Goal: Transaction & Acquisition: Purchase product/service

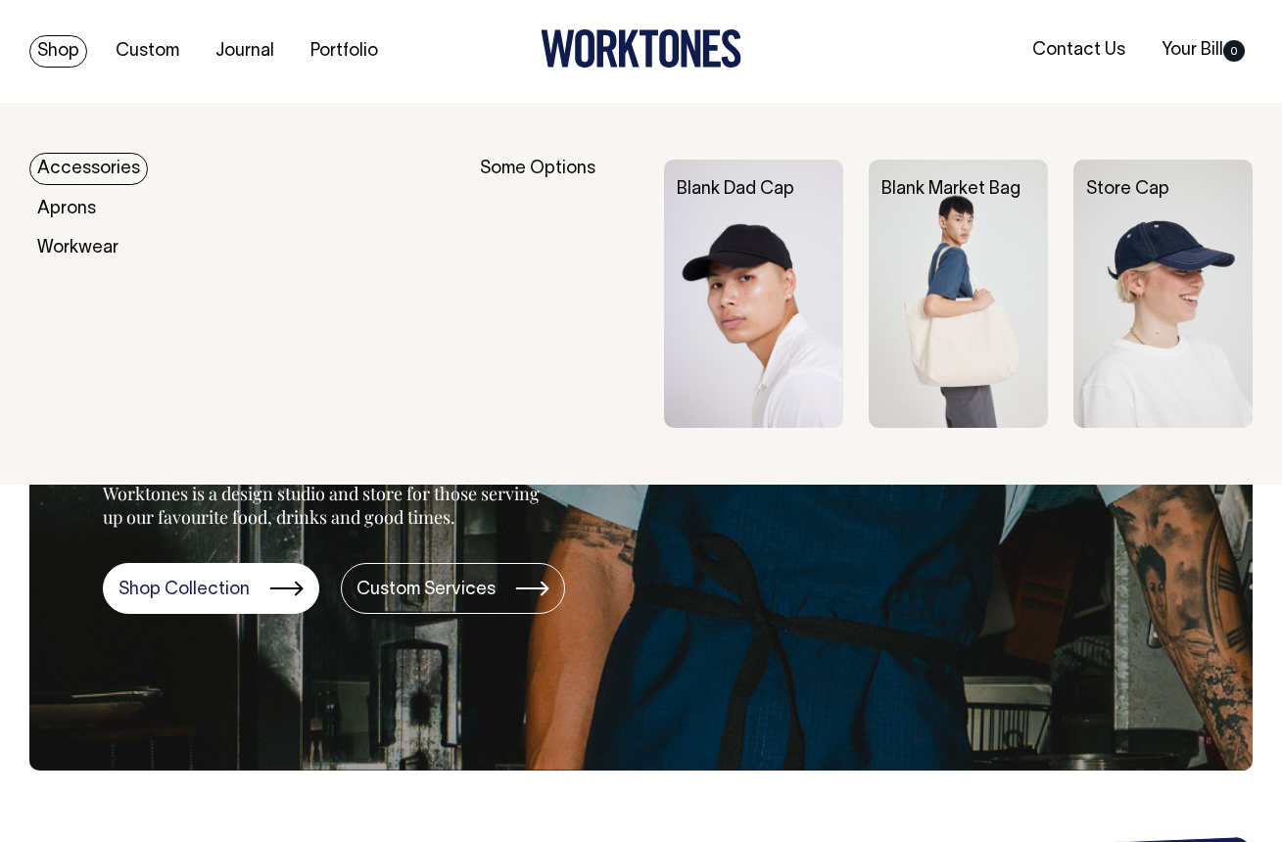
click at [50, 53] on link "Shop" at bounding box center [58, 51] width 58 height 32
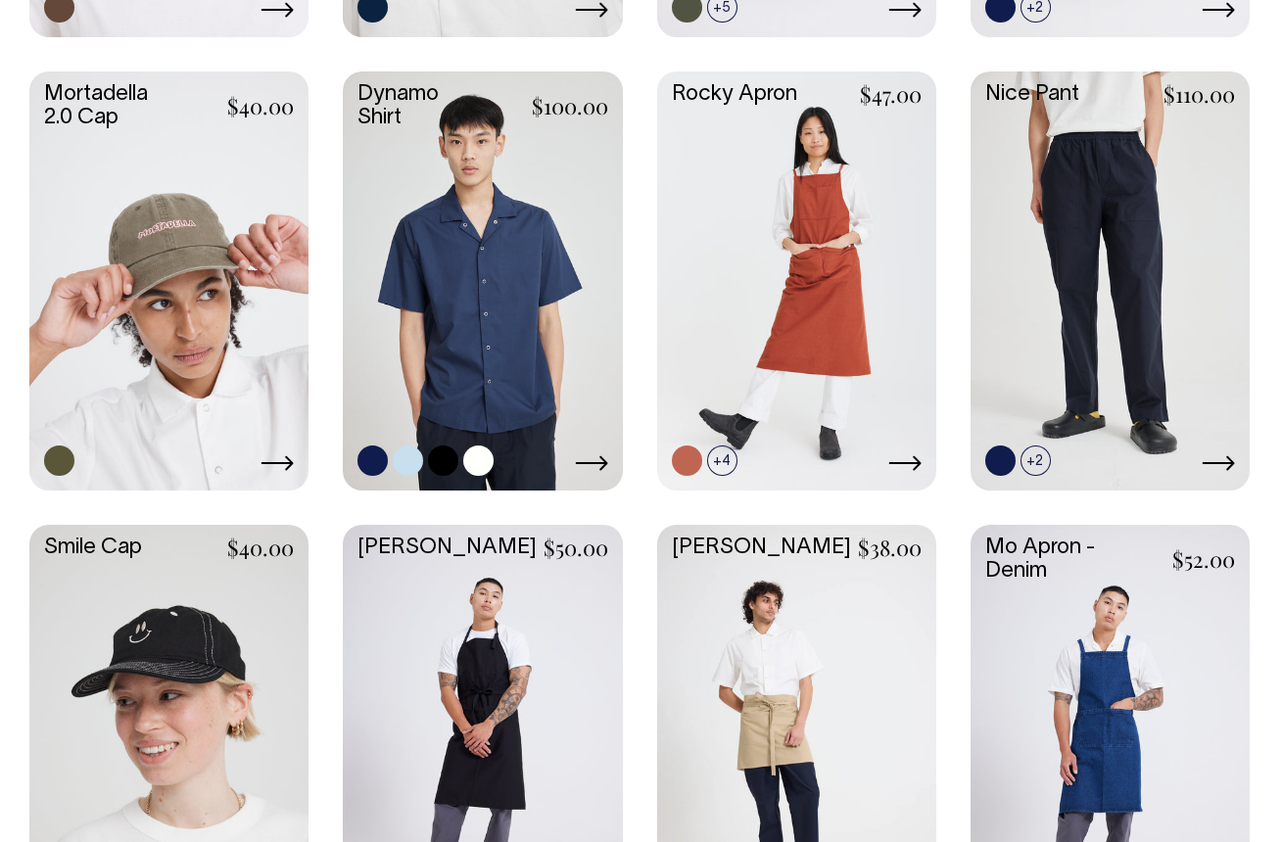
scroll to position [1409, 0]
click at [497, 314] on link at bounding box center [482, 279] width 279 height 415
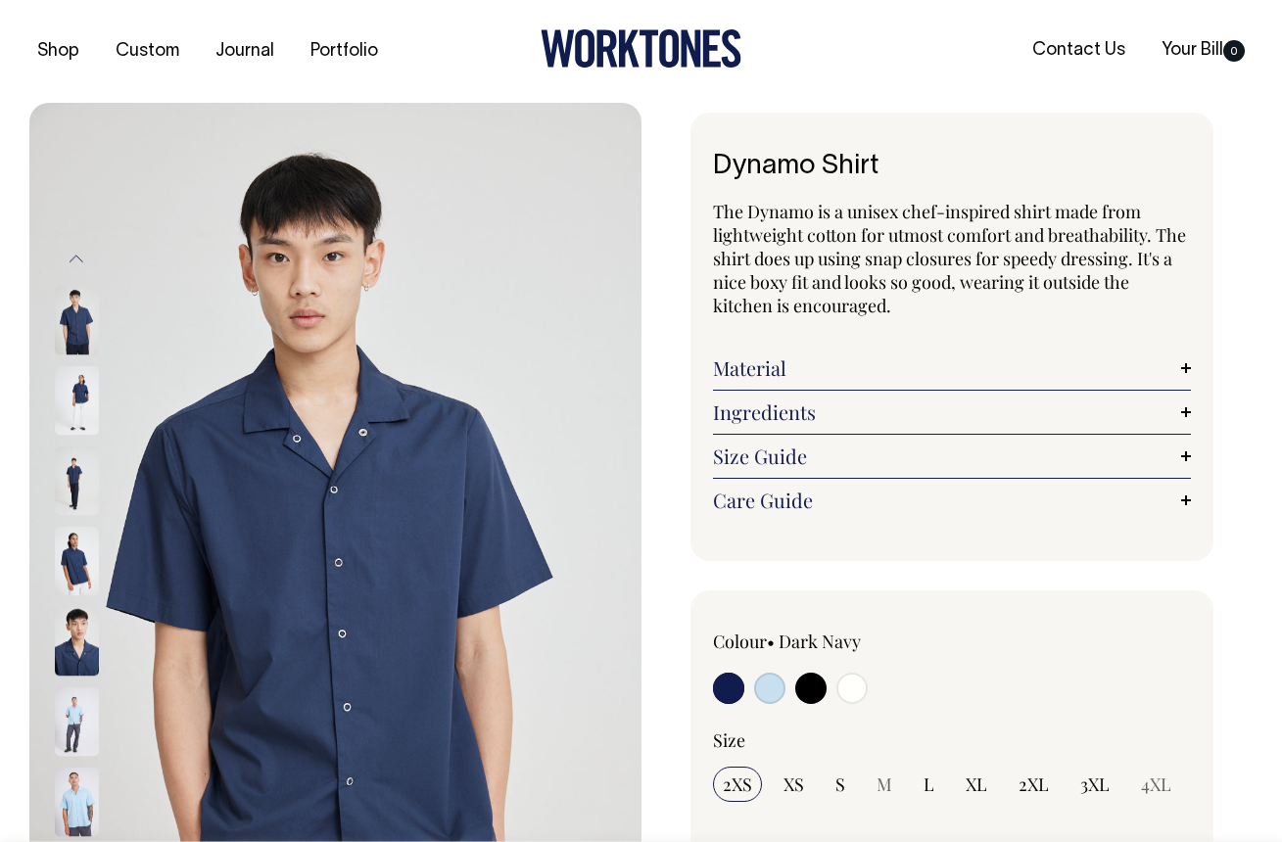
click at [817, 693] on input "radio" at bounding box center [810, 688] width 31 height 31
radio input "true"
select select "Black"
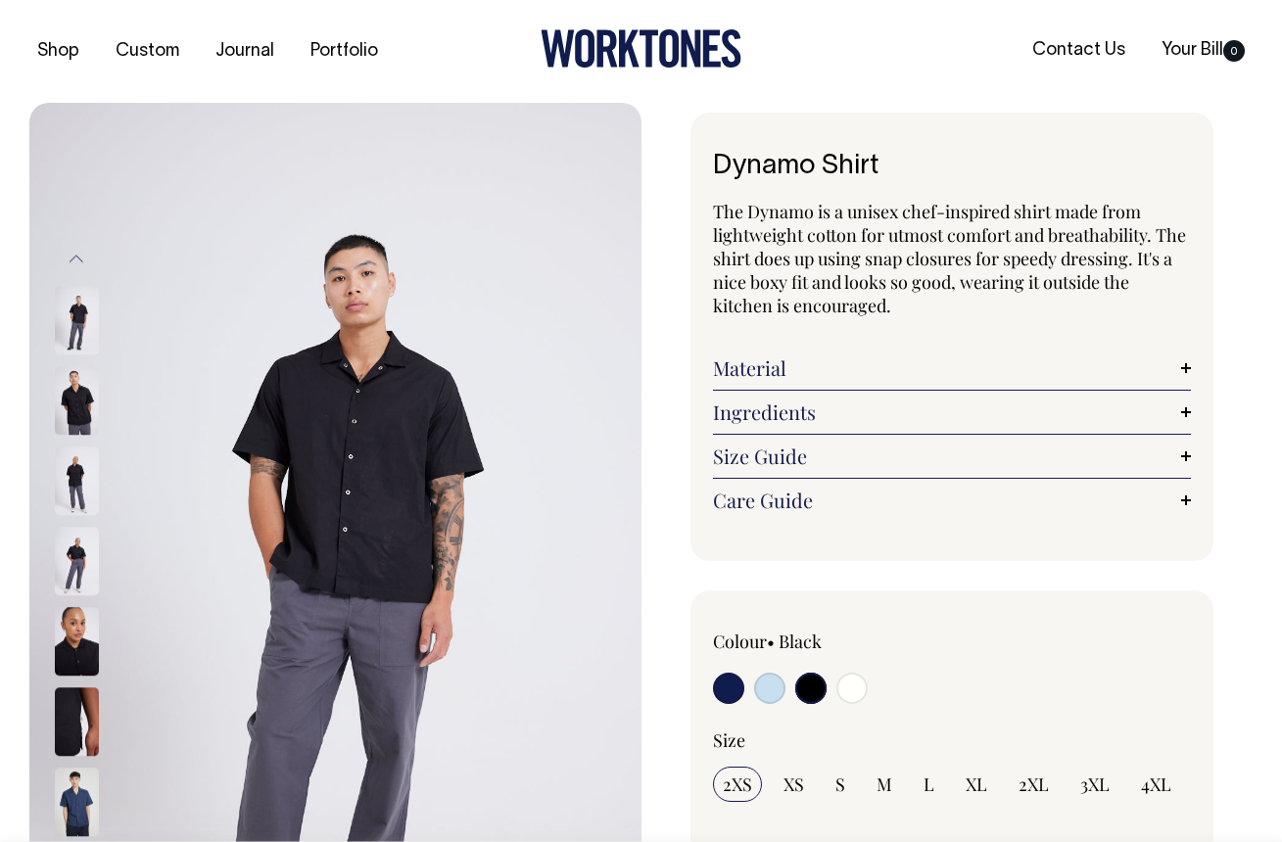
click at [736, 696] on input "radio" at bounding box center [728, 688] width 31 height 31
radio input "true"
select select "Dark Navy"
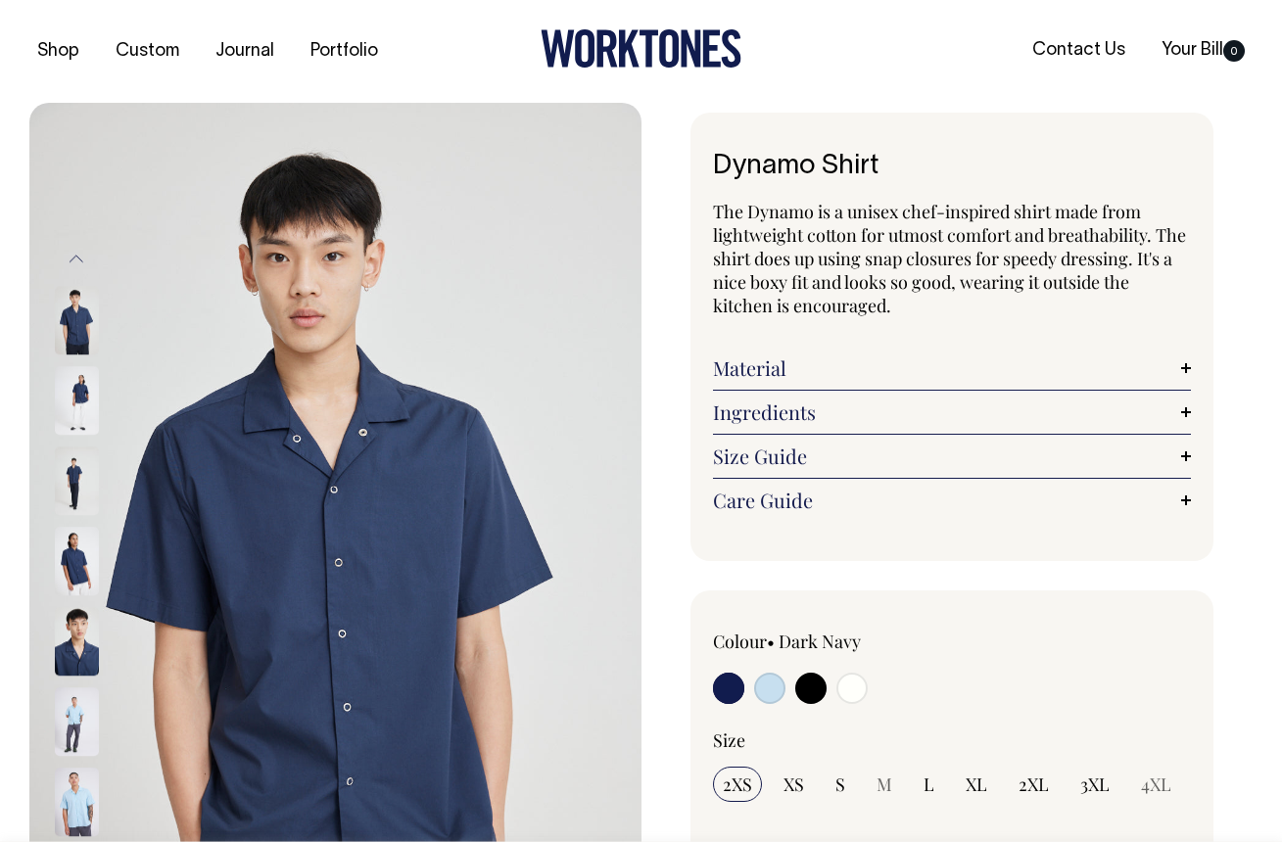
click at [765, 687] on input "radio" at bounding box center [769, 688] width 31 height 31
radio input "true"
select select "True Blue"
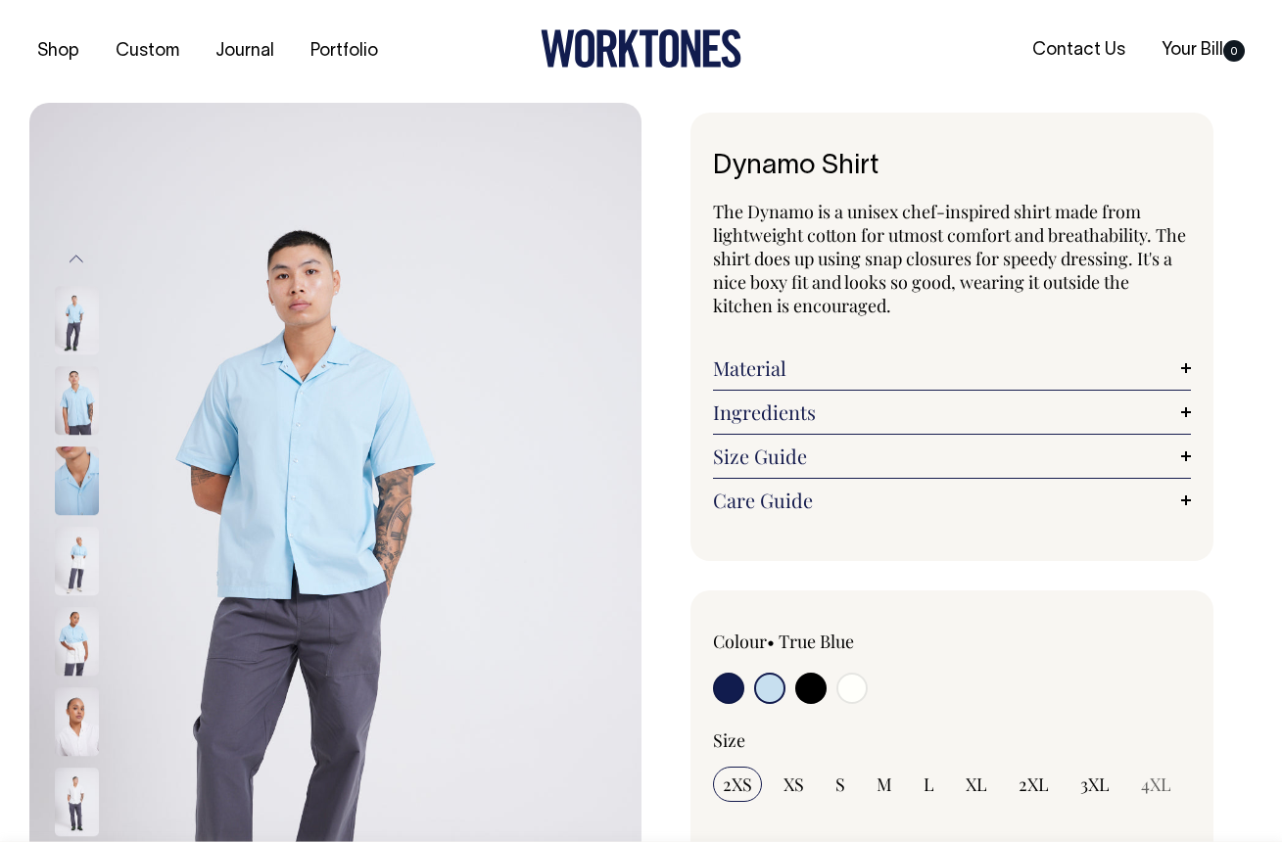
click at [856, 683] on input "radio" at bounding box center [852, 688] width 31 height 31
radio input "true"
select select "Off-White"
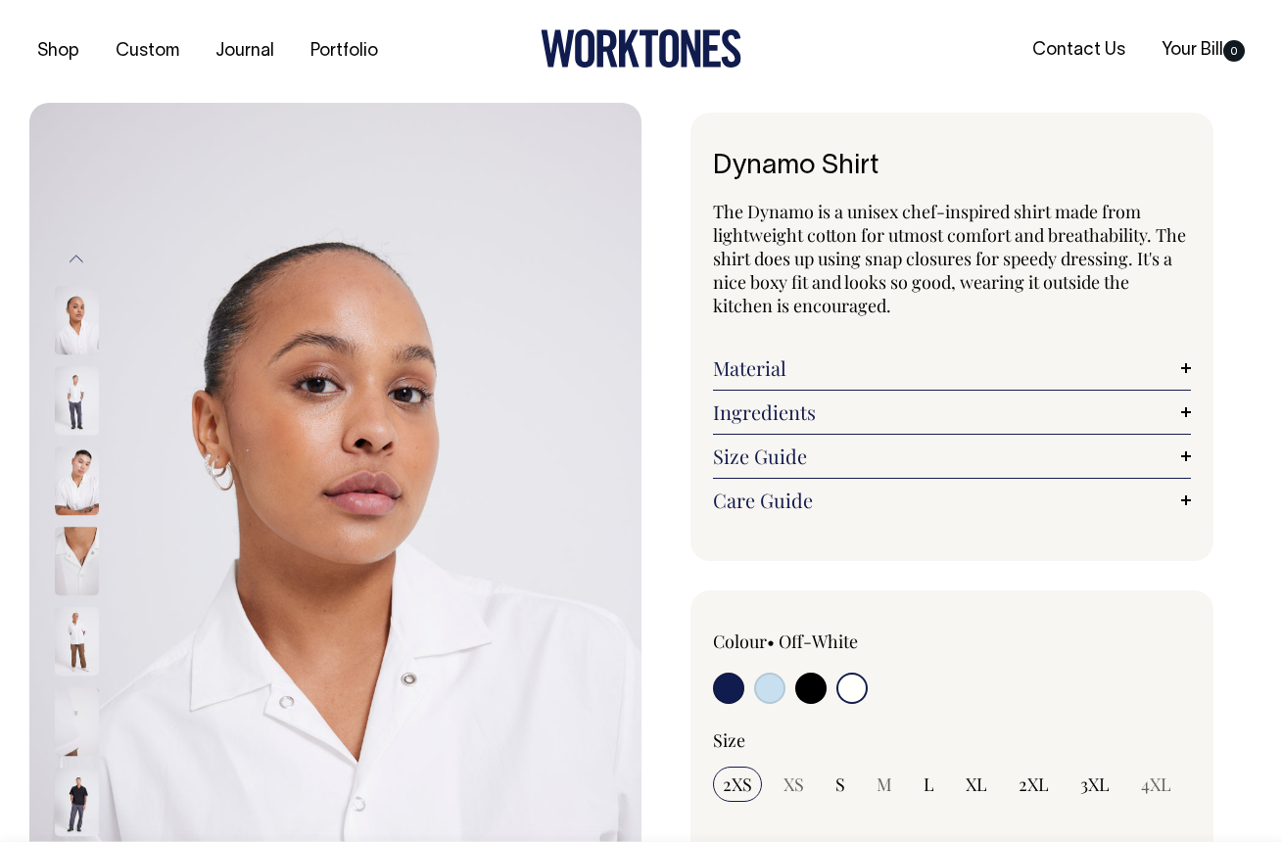
click at [71, 393] on img at bounding box center [77, 401] width 44 height 69
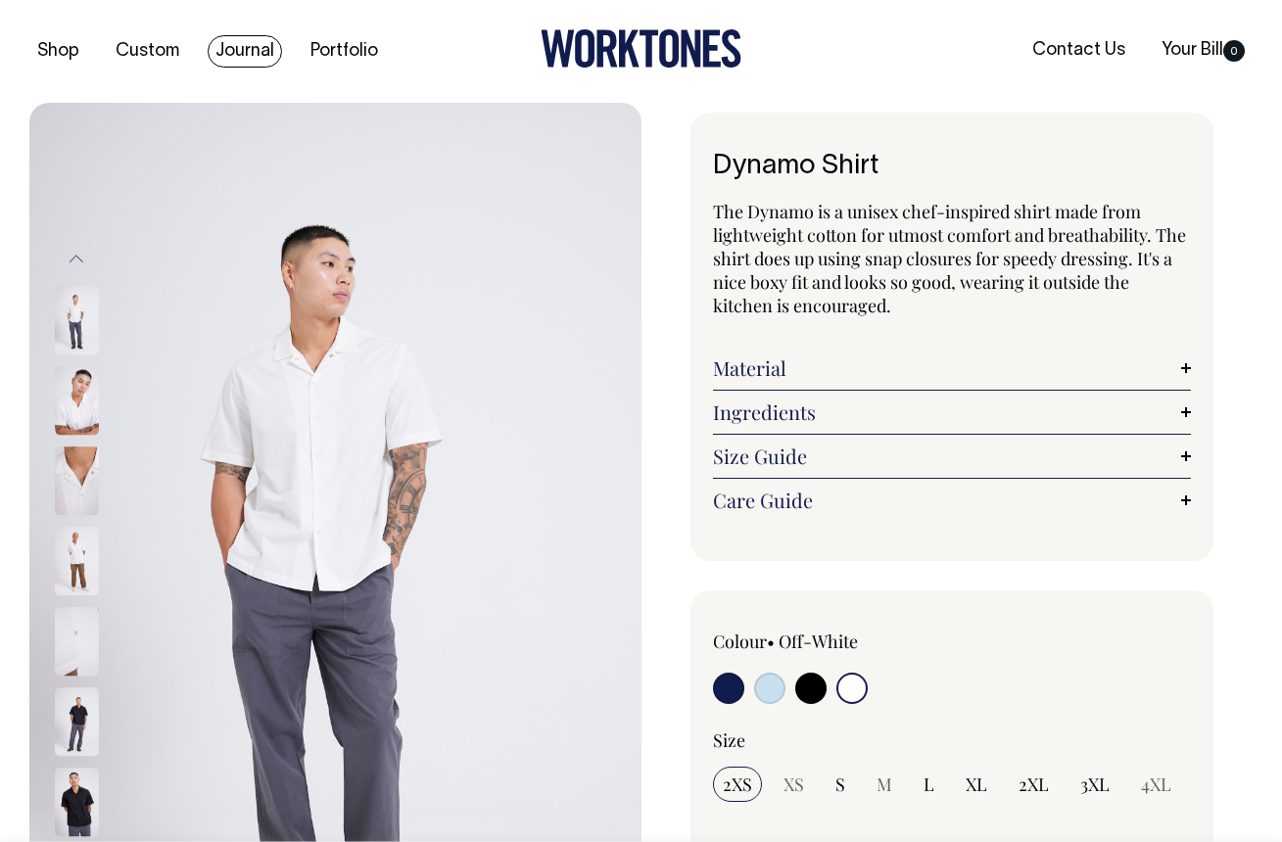
click at [254, 52] on link "Journal" at bounding box center [245, 51] width 74 height 32
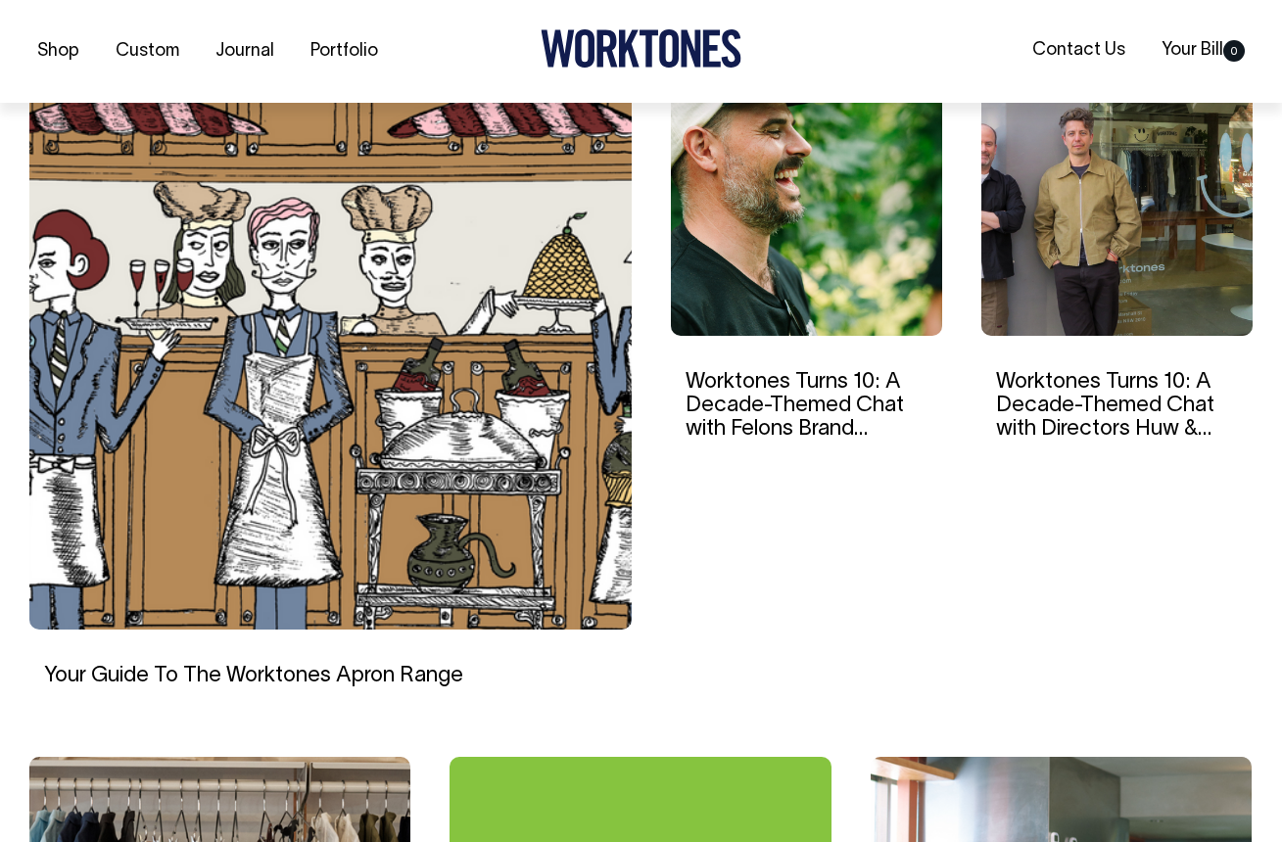
scroll to position [618, 0]
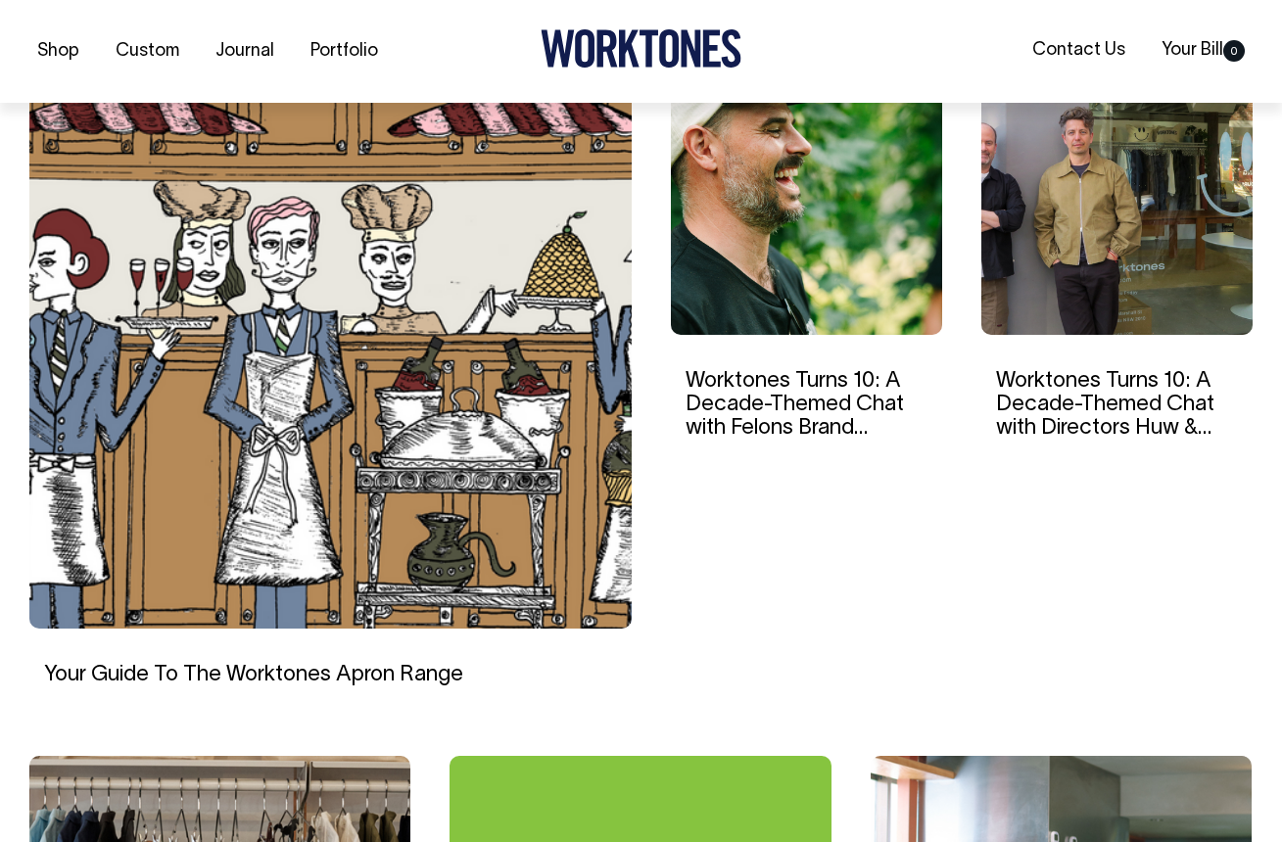
click at [344, 336] on img at bounding box center [330, 350] width 602 height 558
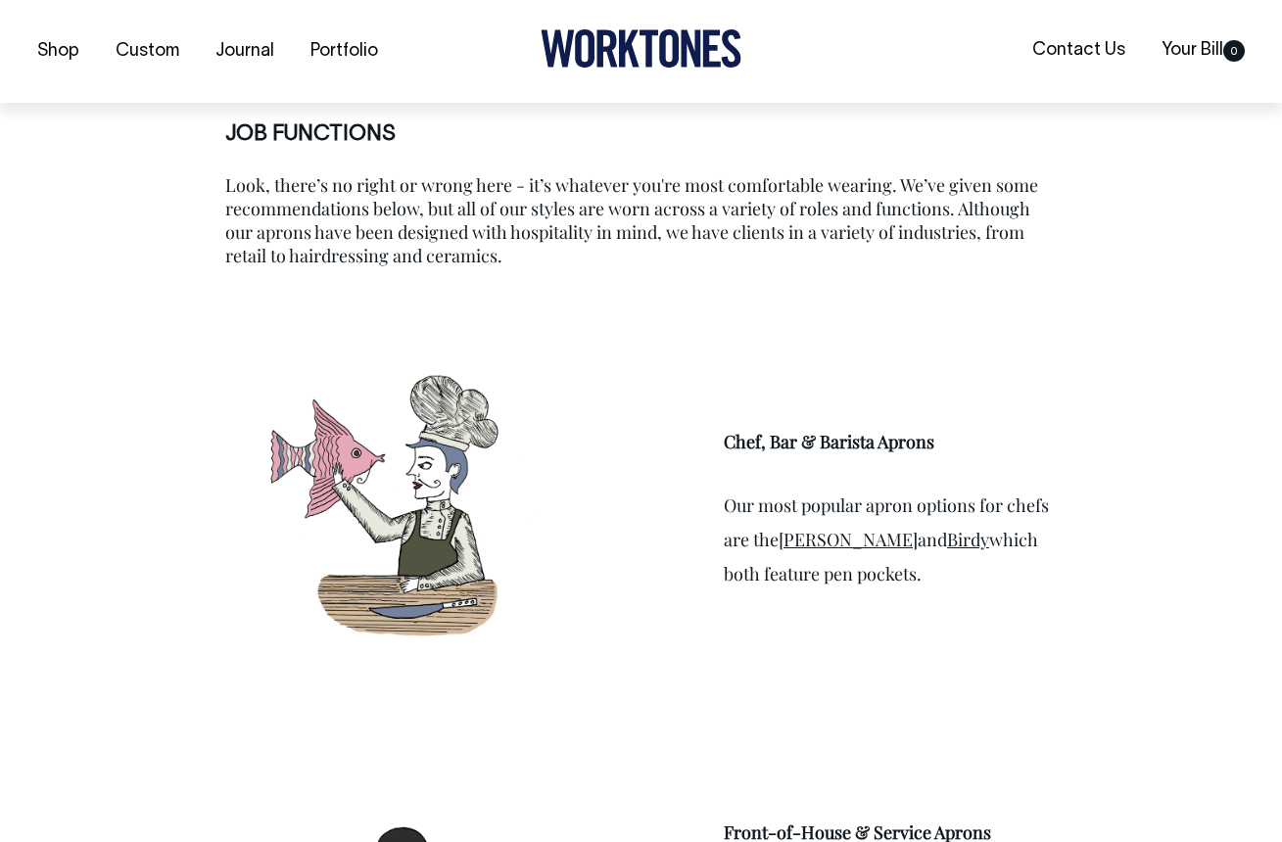
scroll to position [2175, 0]
click at [794, 544] on link "[PERSON_NAME]" at bounding box center [848, 539] width 139 height 24
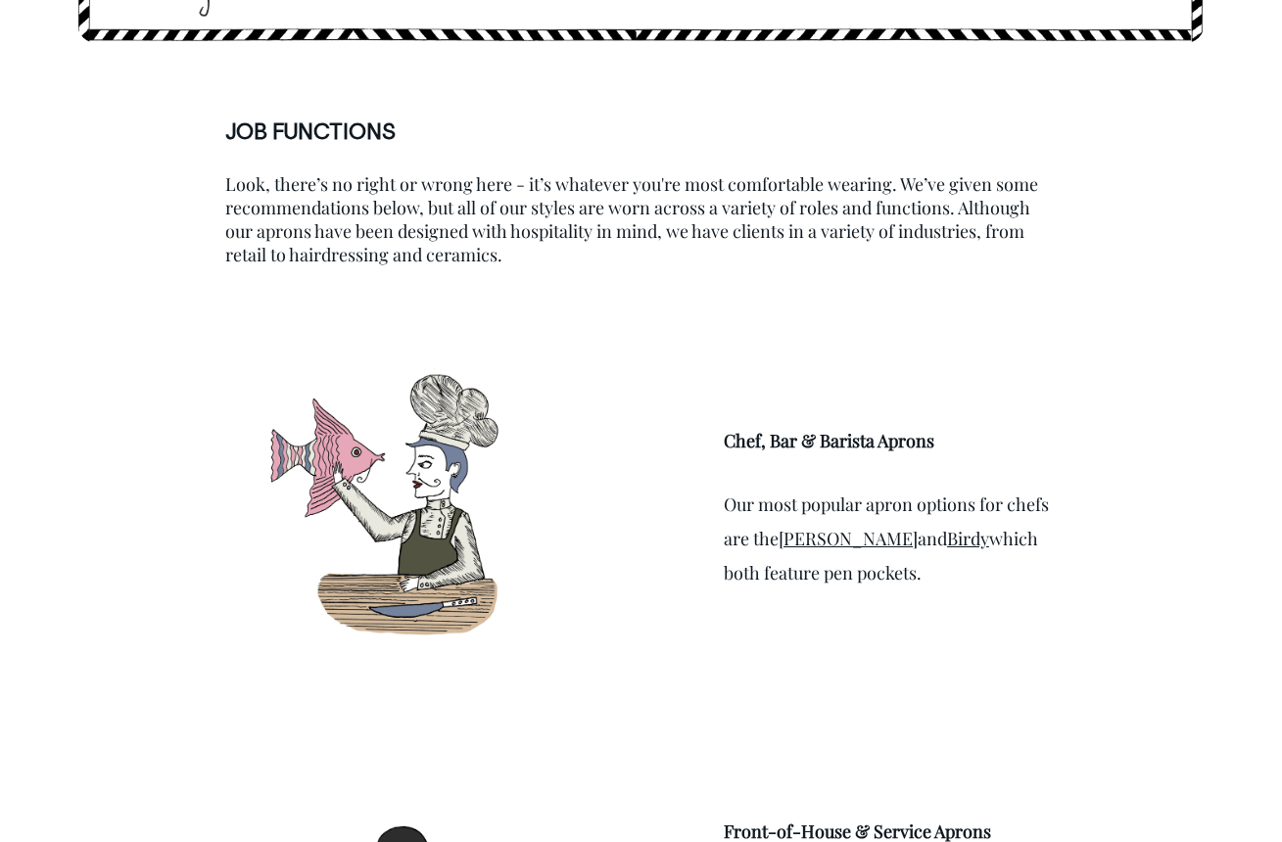
click at [947, 535] on link "Birdy" at bounding box center [968, 539] width 42 height 24
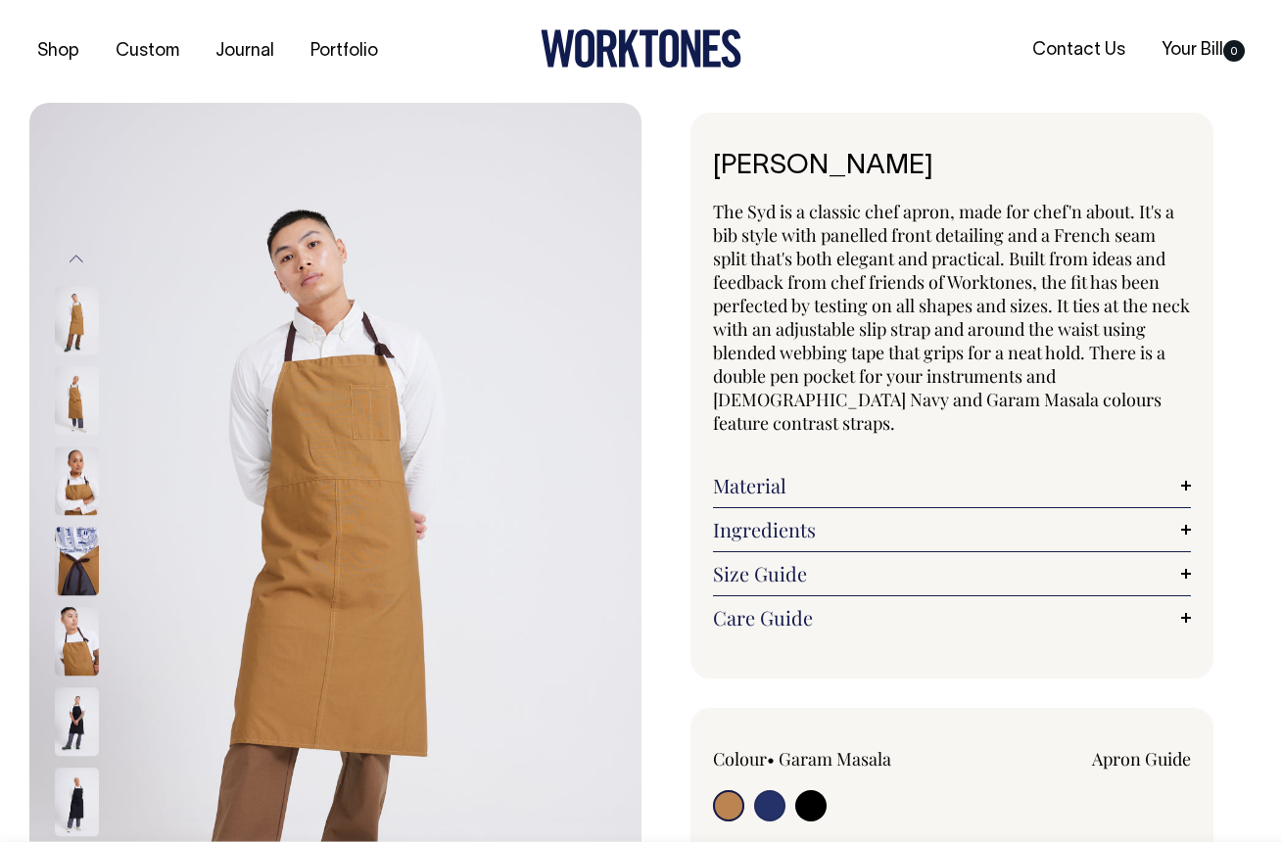
radio input "true"
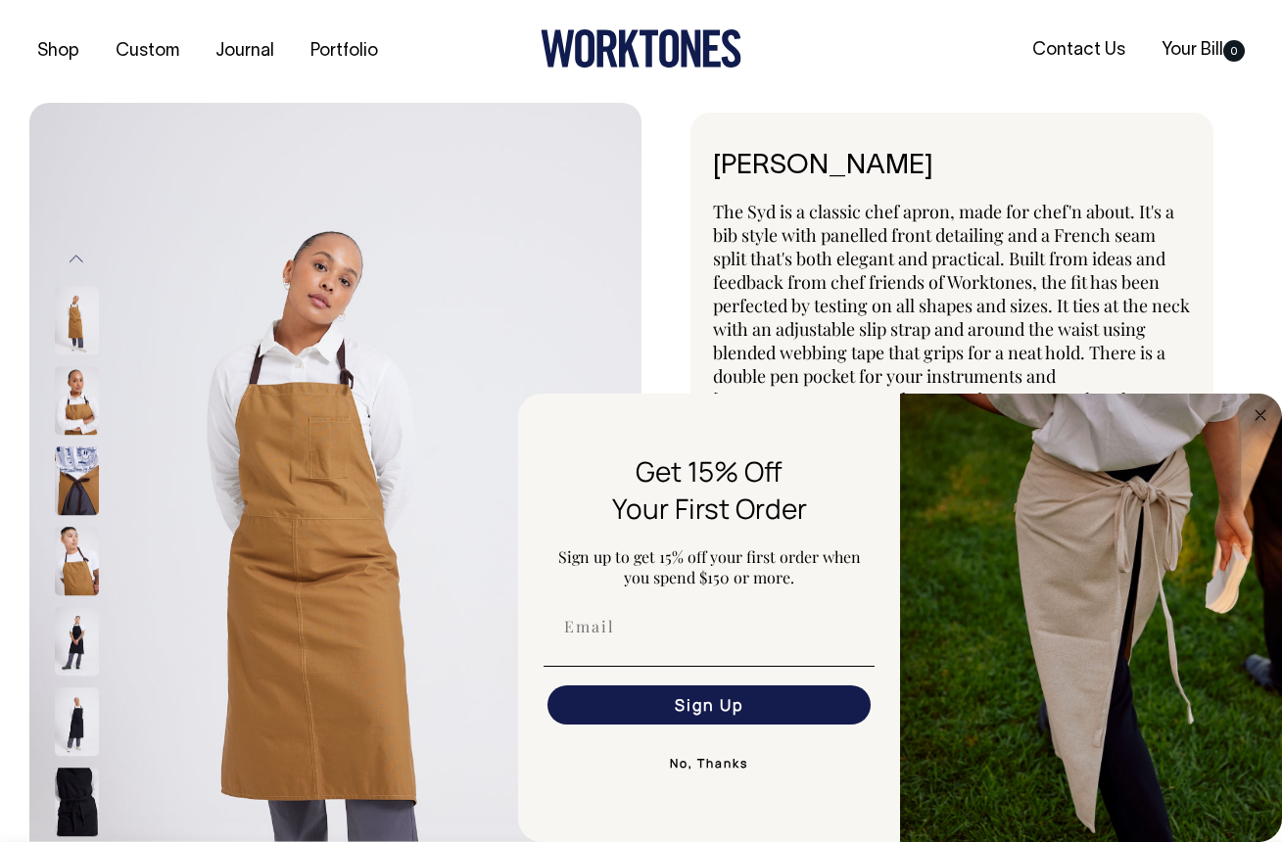
click at [83, 633] on img at bounding box center [77, 642] width 44 height 69
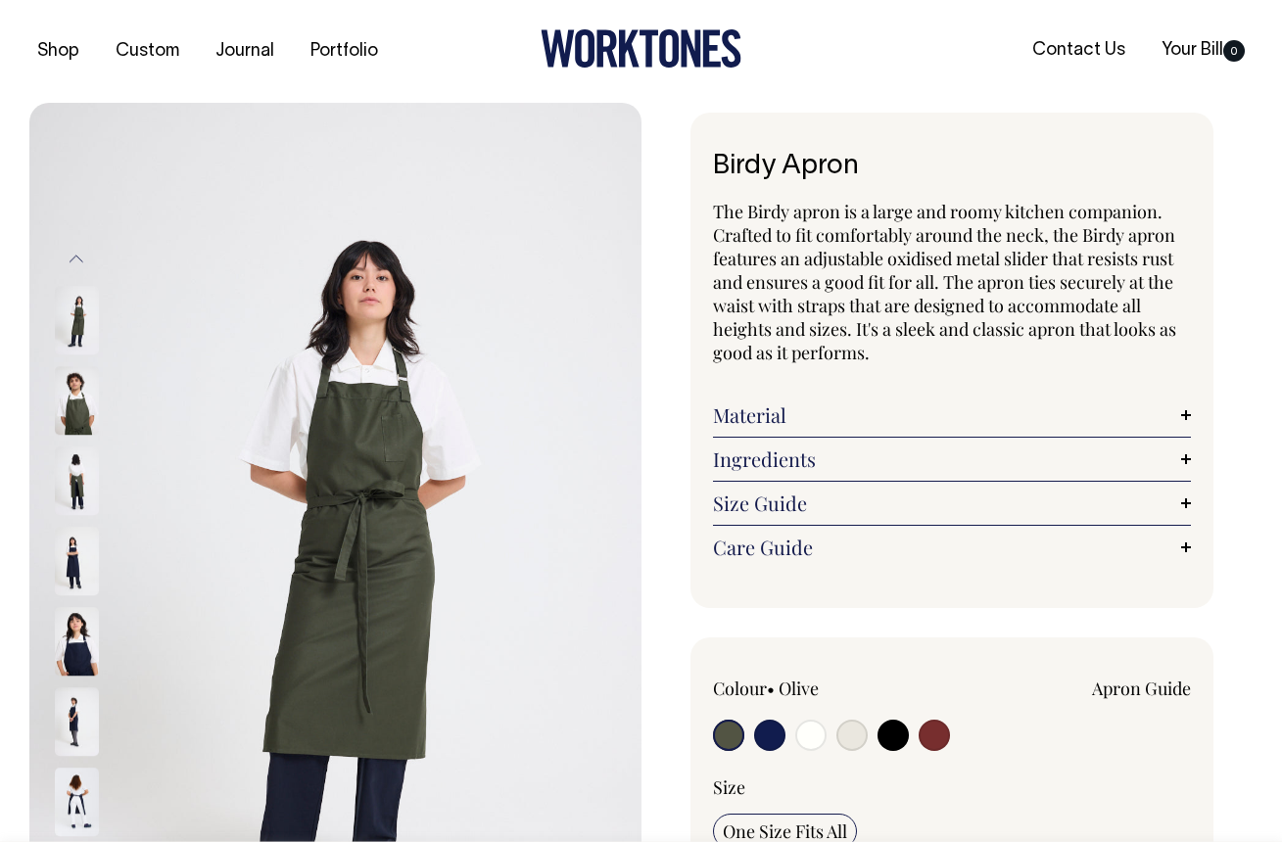
click at [940, 732] on input "radio" at bounding box center [934, 735] width 31 height 31
radio input "true"
select select "Burgundy"
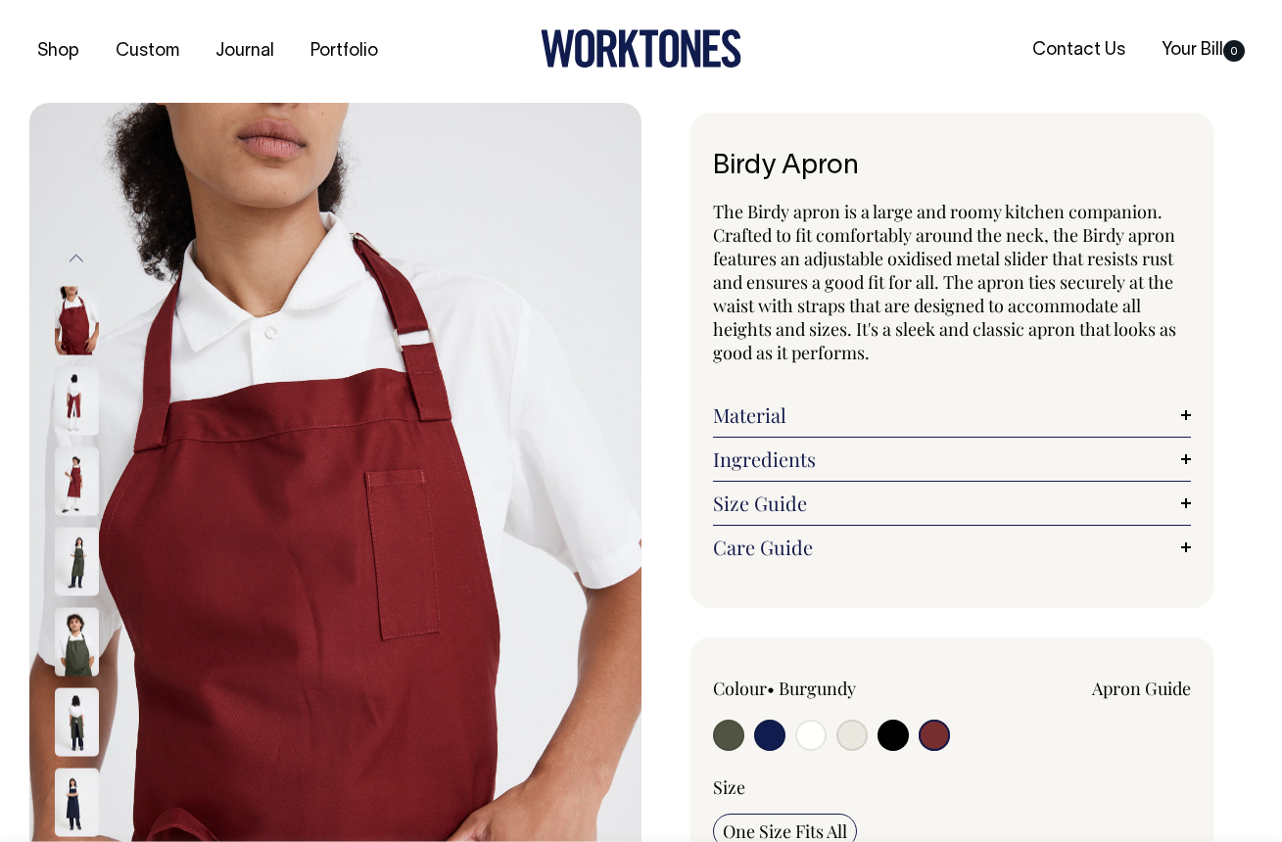
click at [899, 735] on input "radio" at bounding box center [893, 735] width 31 height 31
radio input "true"
select select "Black"
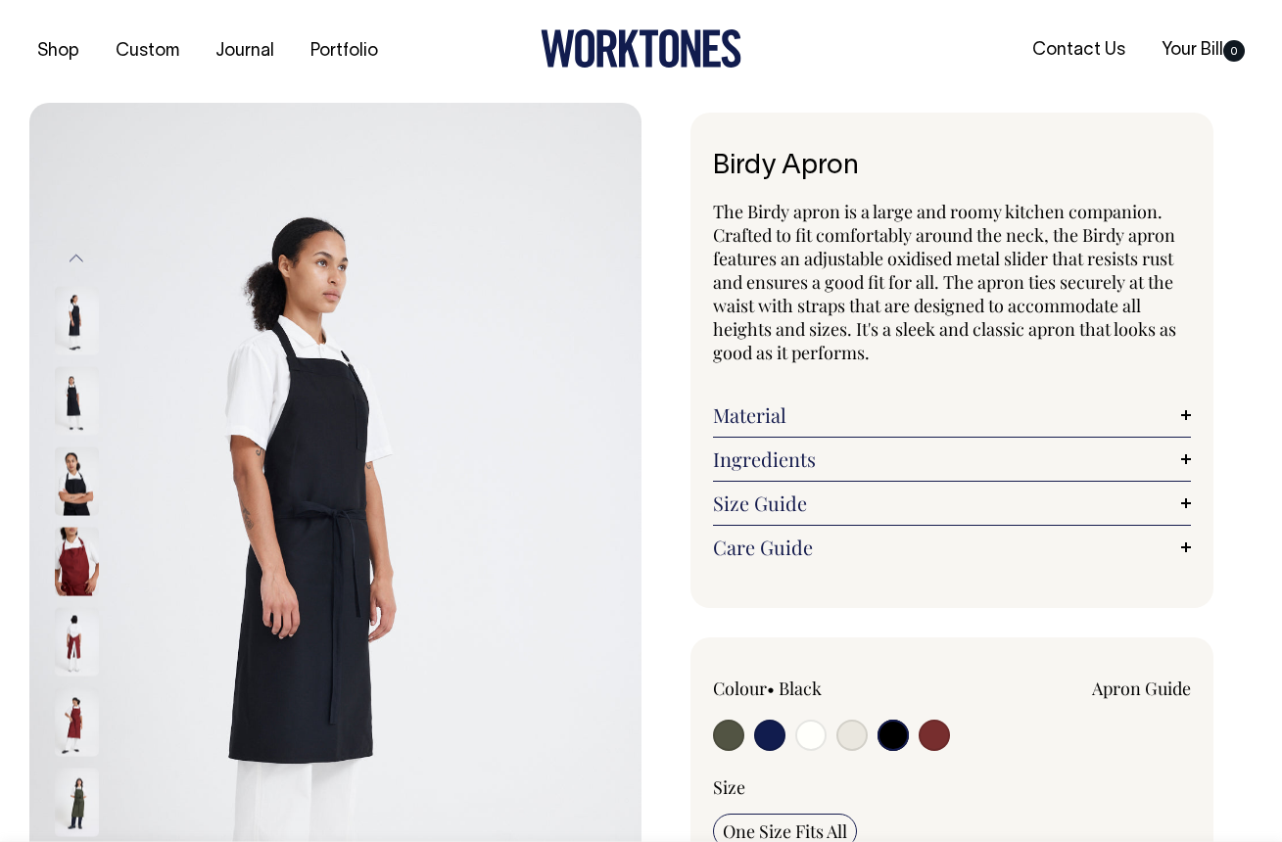
click at [860, 739] on input "radio" at bounding box center [852, 735] width 31 height 31
radio input "true"
select select "Natural"
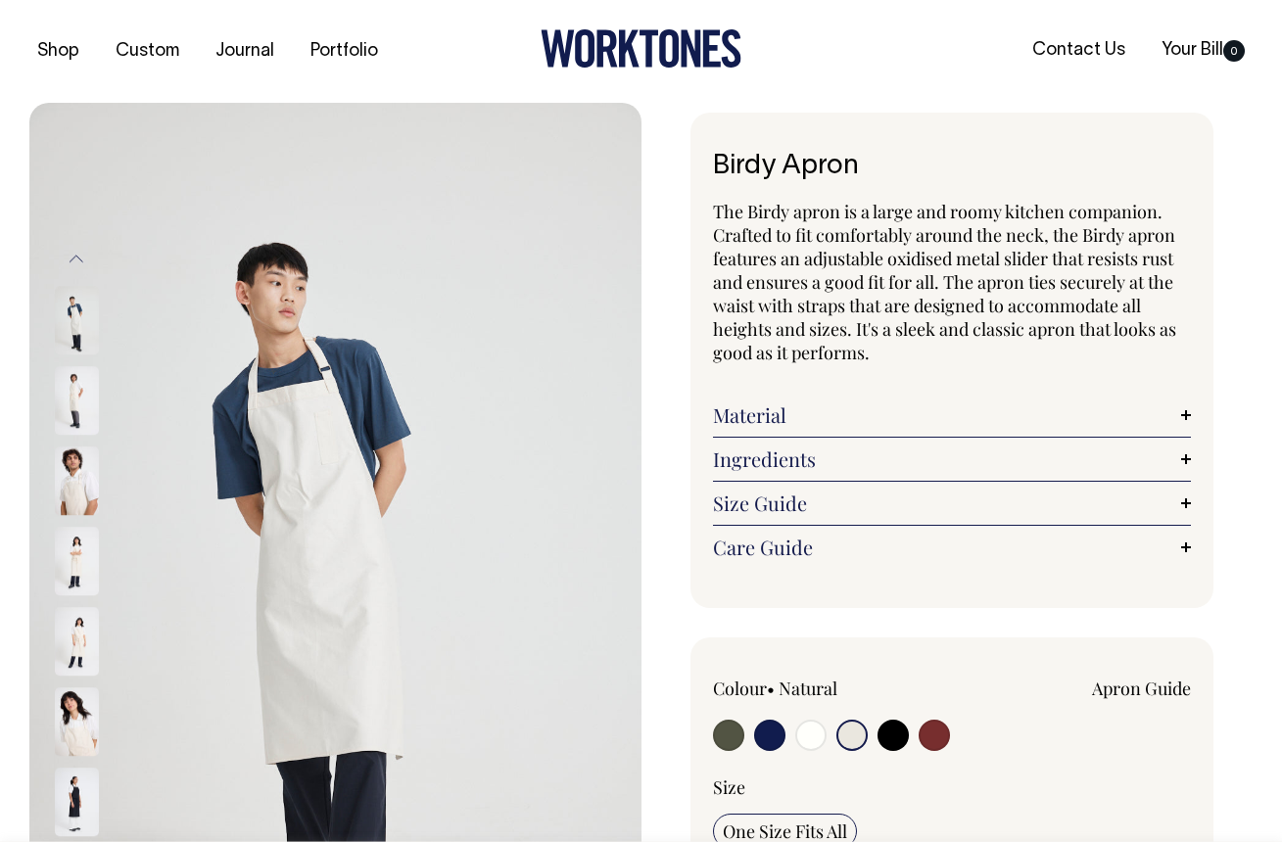
click at [813, 737] on input "radio" at bounding box center [810, 735] width 31 height 31
radio input "true"
select select "Off-White"
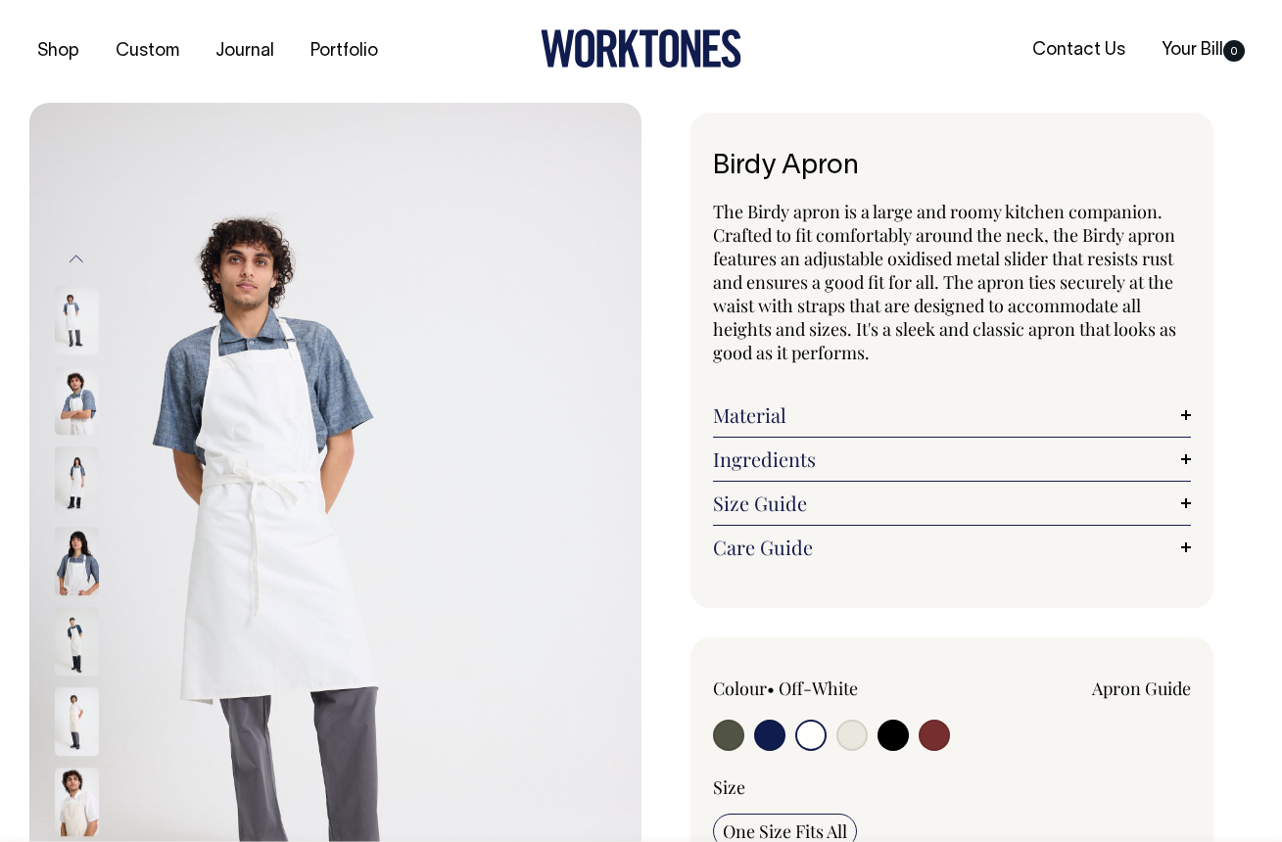
click at [931, 744] on input "radio" at bounding box center [934, 735] width 31 height 31
radio input "true"
select select "Burgundy"
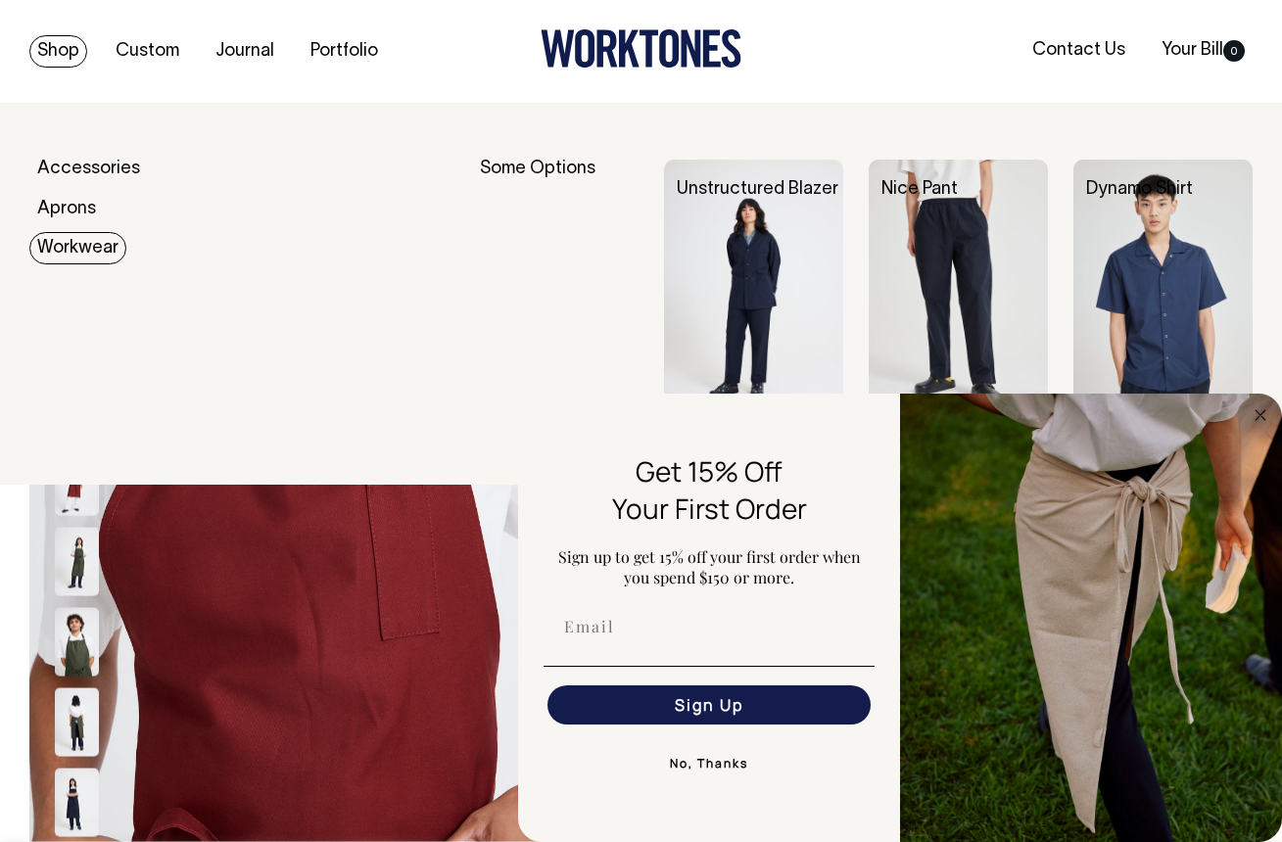
click at [984, 219] on img at bounding box center [958, 294] width 179 height 268
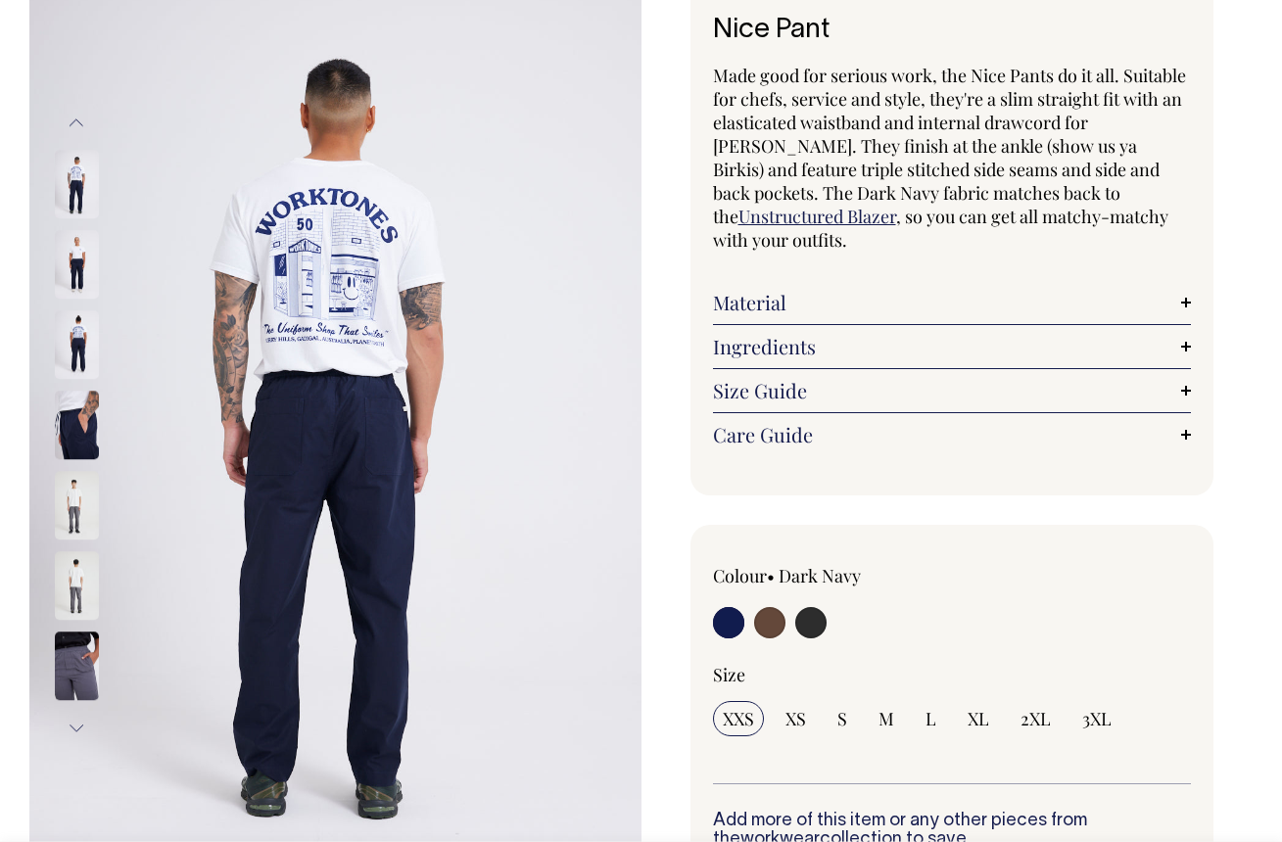
scroll to position [141, 0]
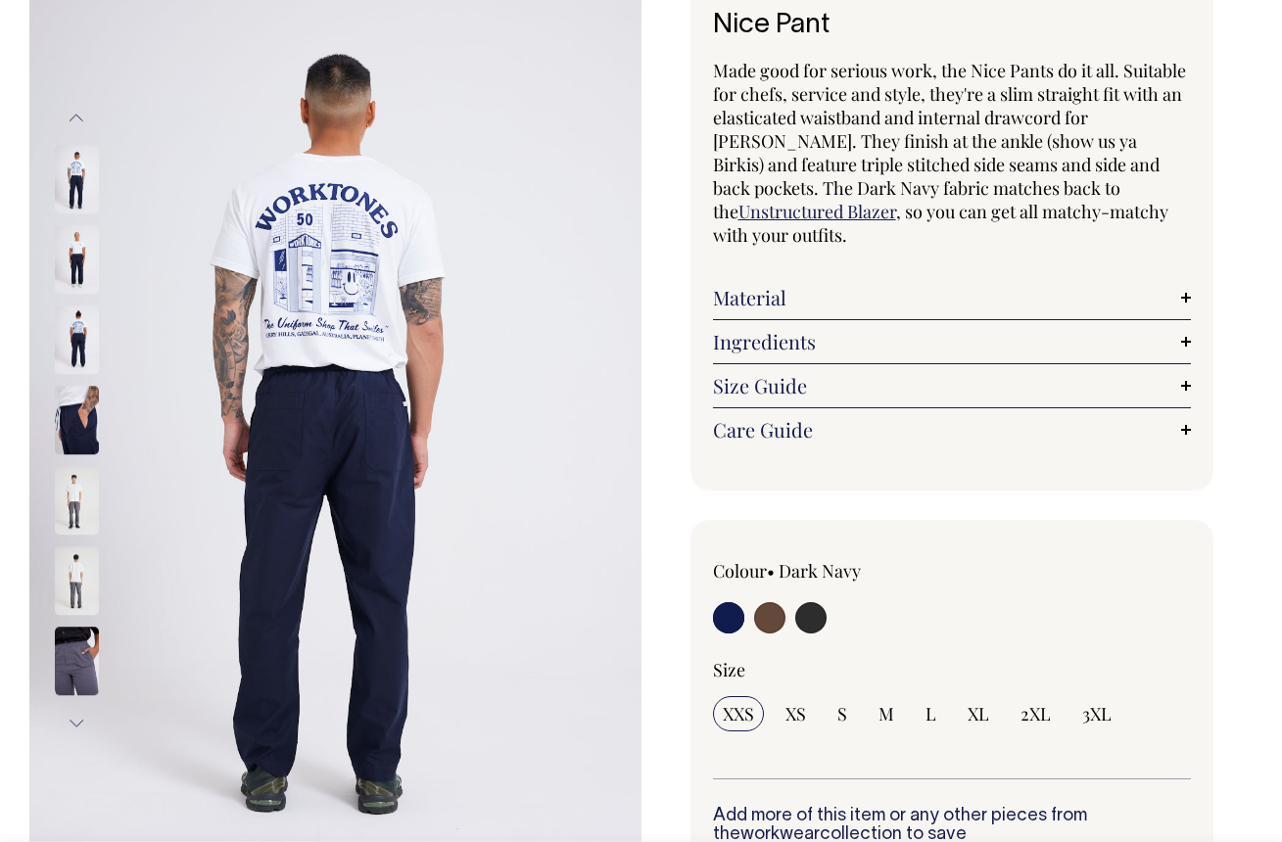
click at [816, 602] on input "radio" at bounding box center [810, 617] width 31 height 31
radio input "true"
select select "Charcoal"
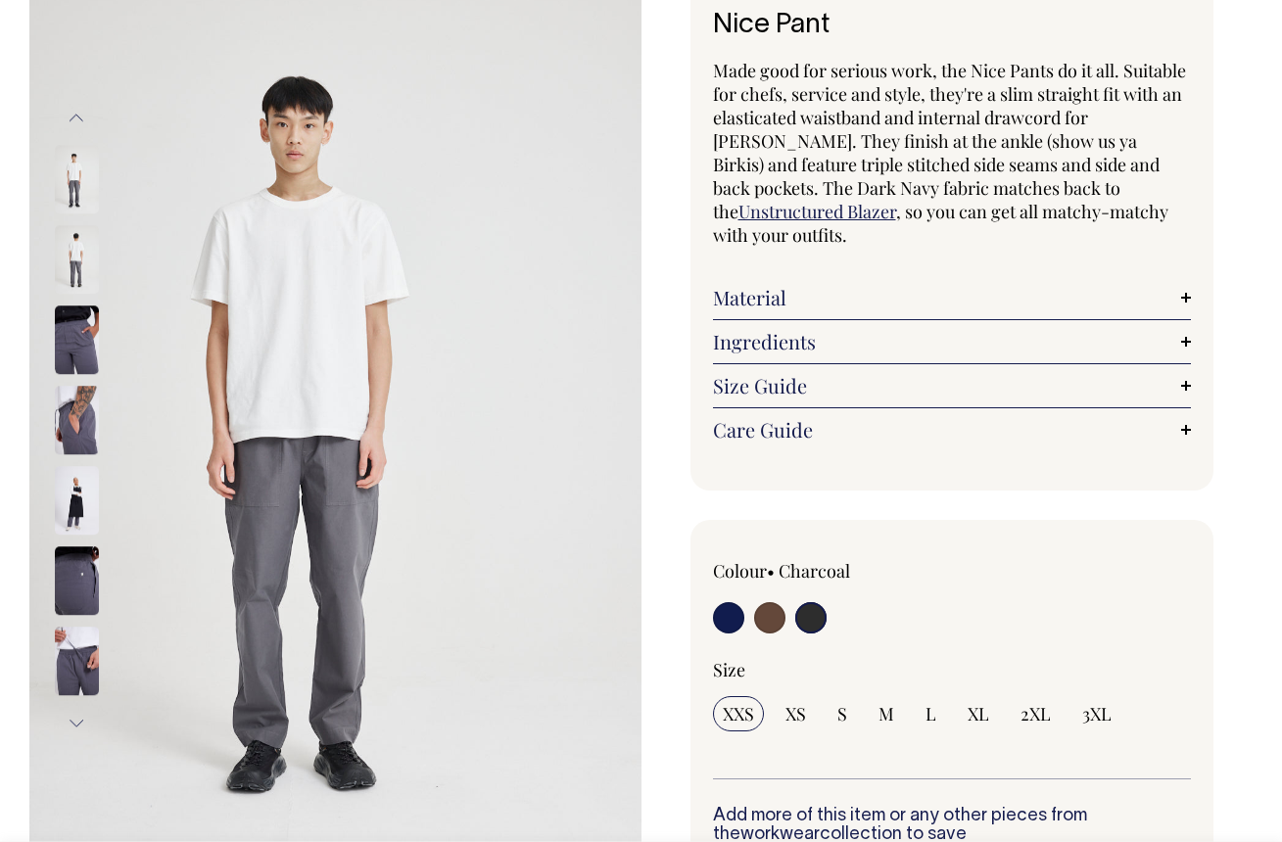
click at [735, 602] on input "radio" at bounding box center [728, 617] width 31 height 31
radio input "true"
select select "Dark Navy"
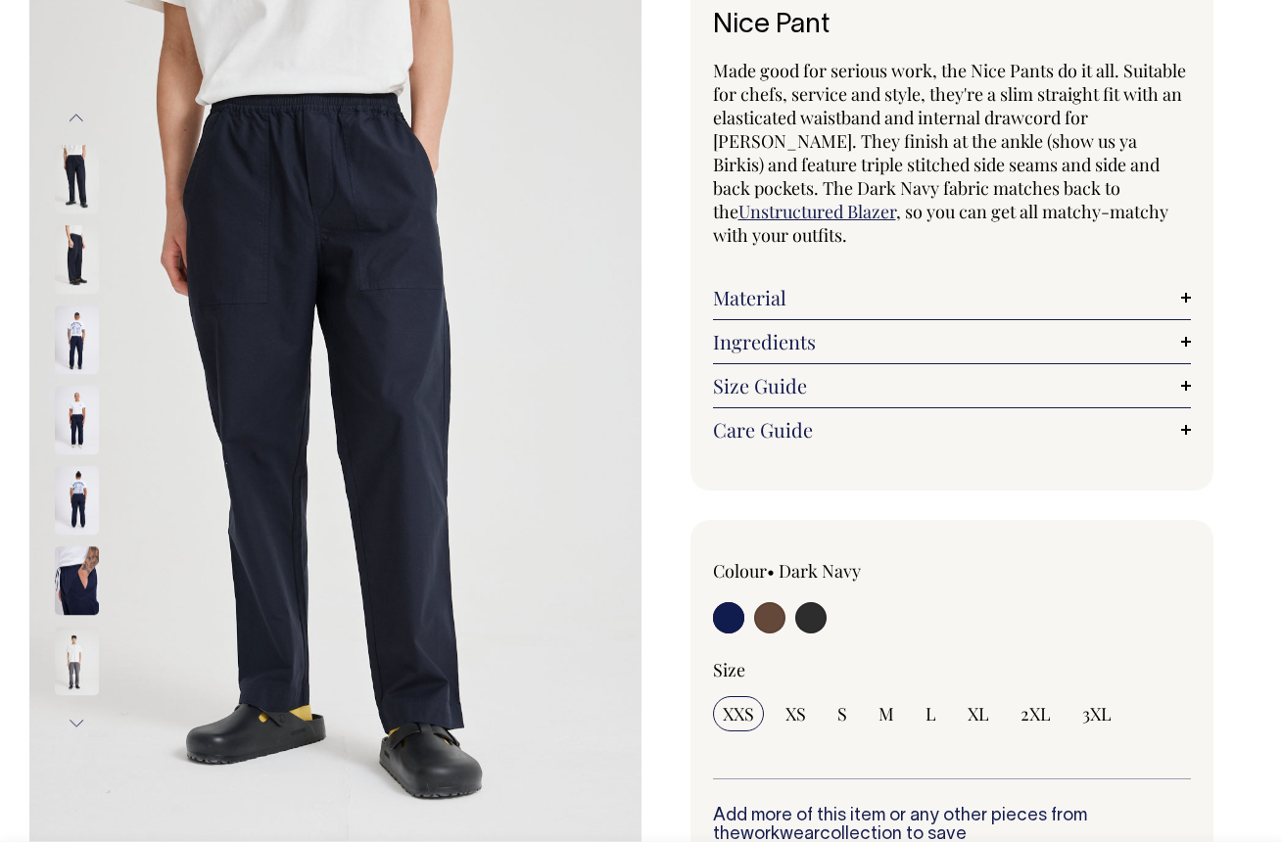
click at [67, 259] on img at bounding box center [77, 260] width 44 height 69
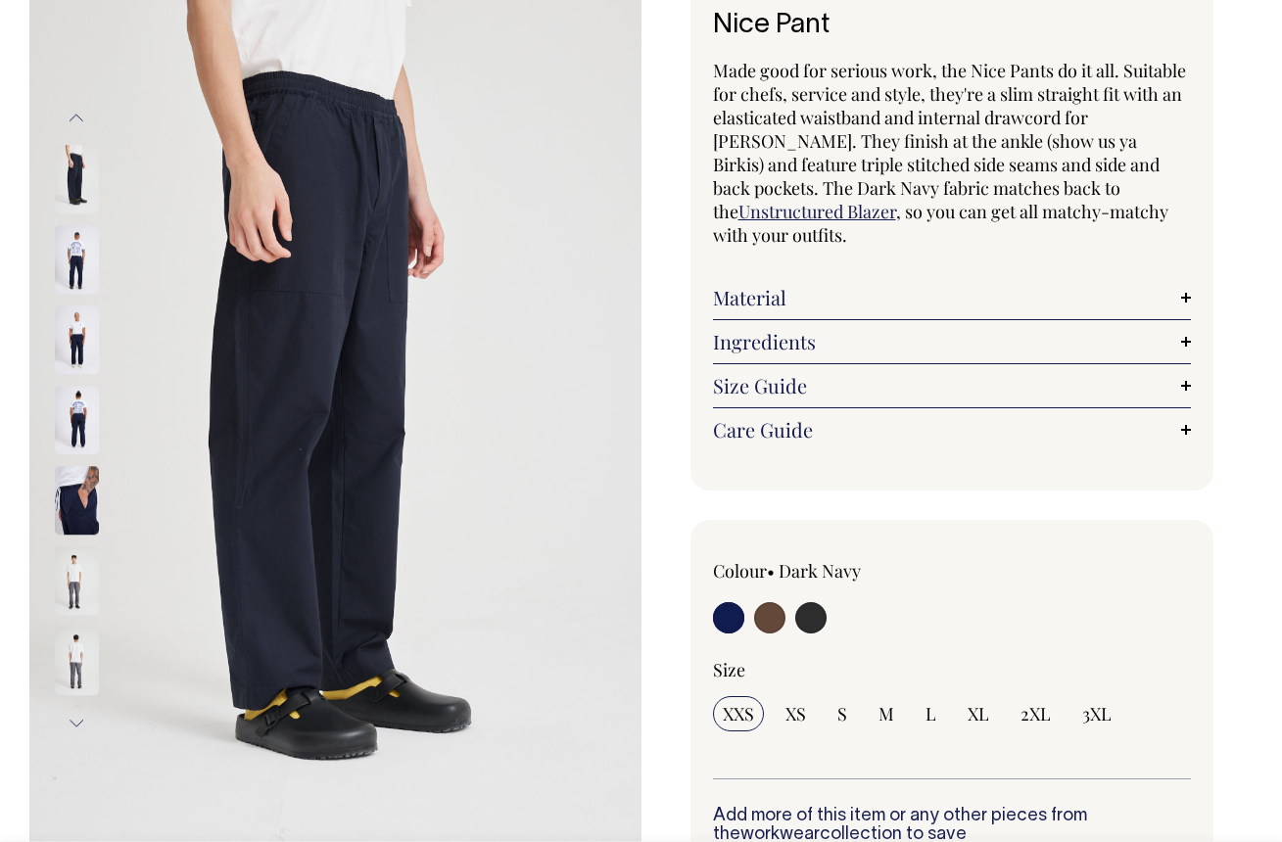
click at [73, 334] on img at bounding box center [77, 341] width 44 height 69
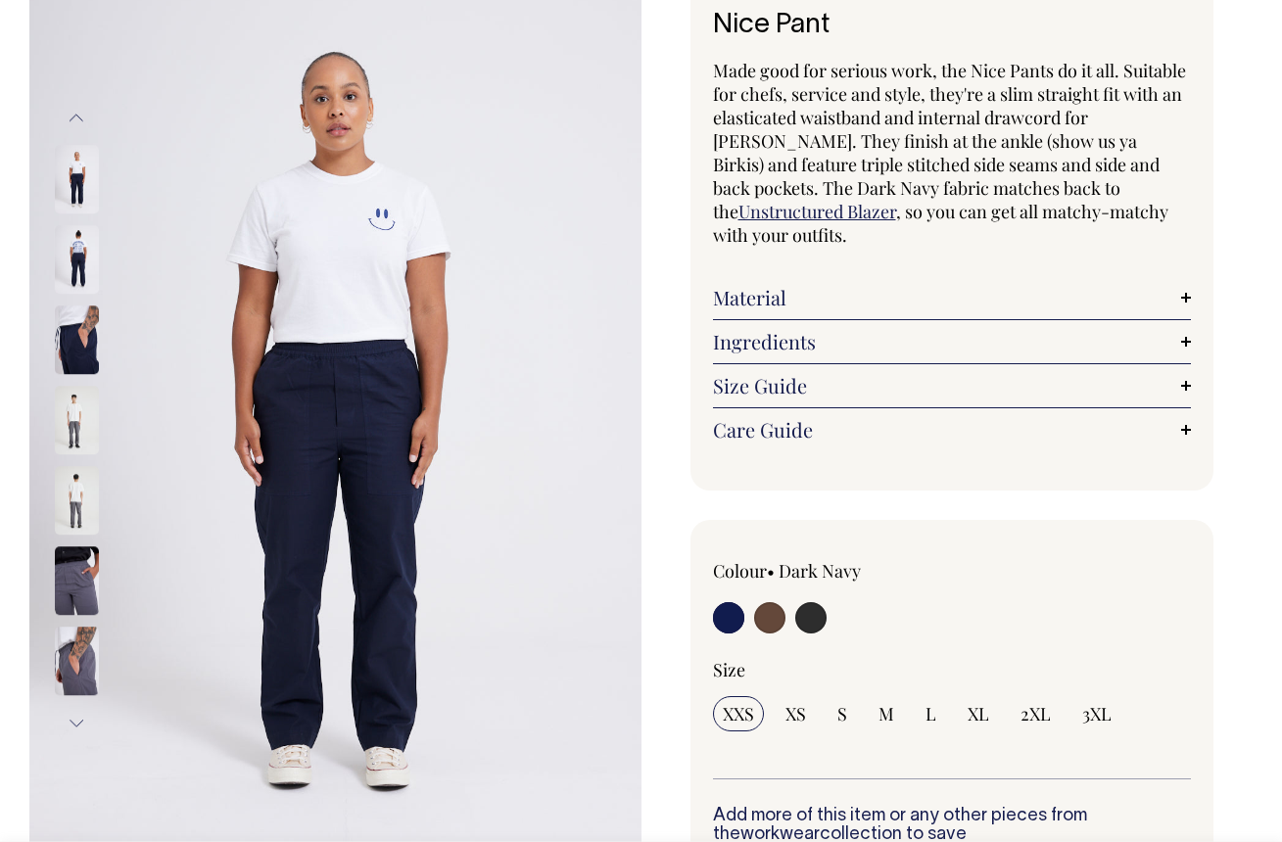
click at [82, 398] on img at bounding box center [77, 421] width 44 height 69
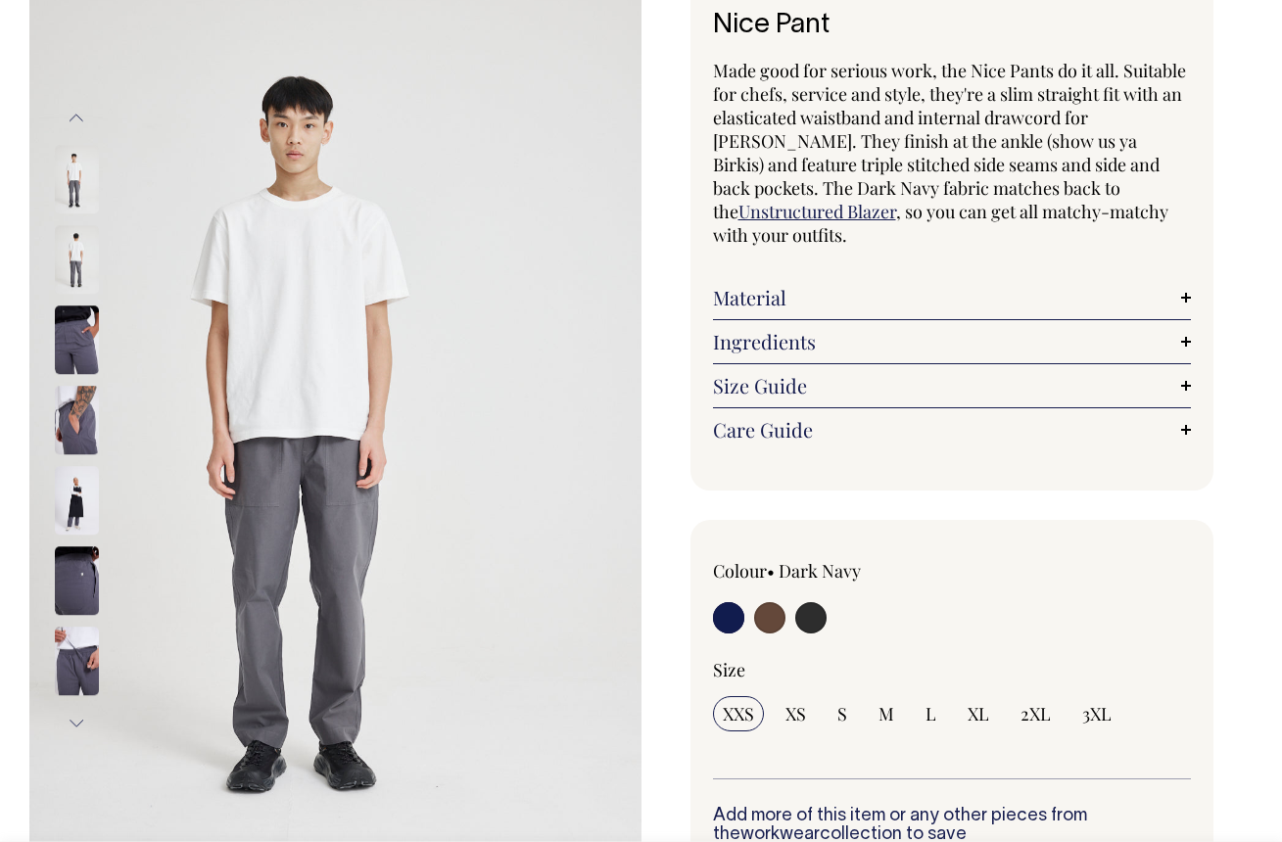
click at [76, 497] on img at bounding box center [77, 501] width 44 height 69
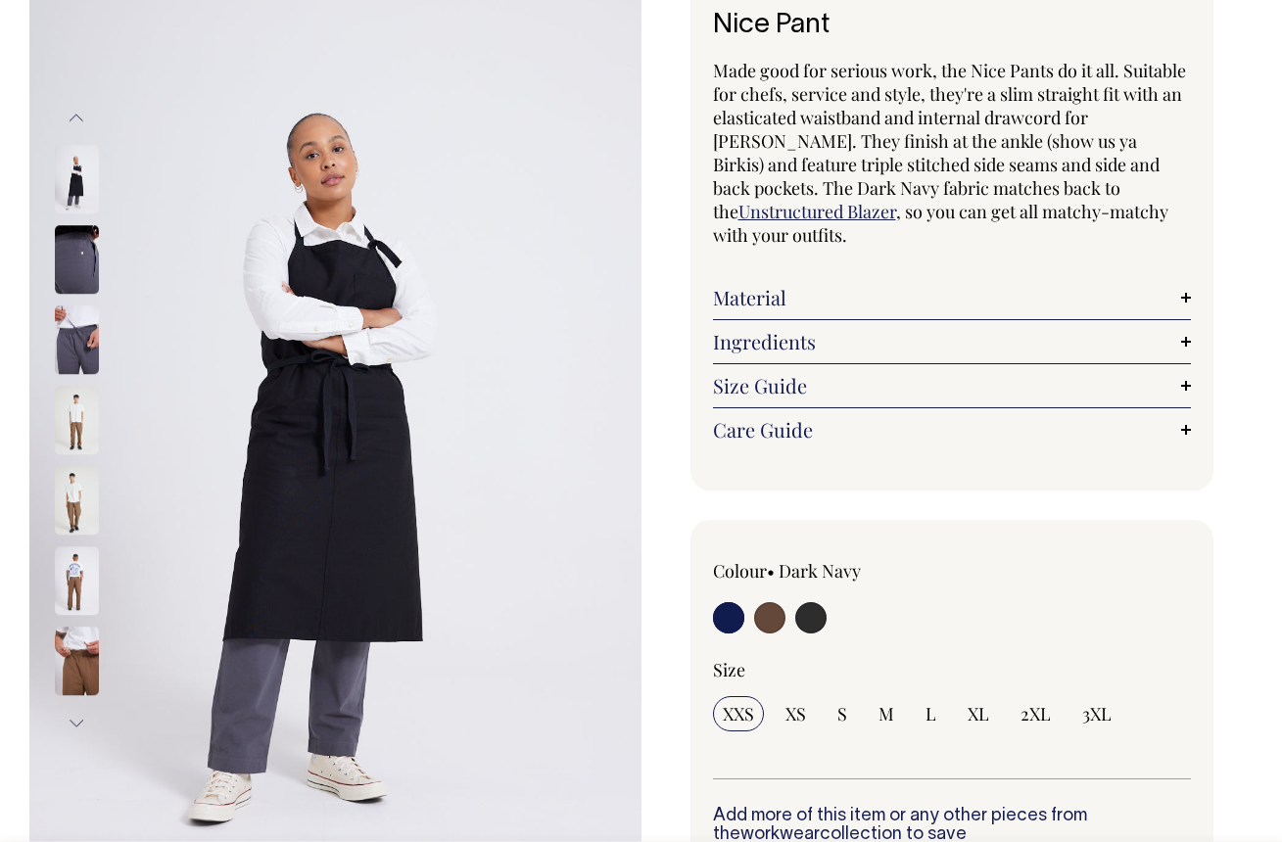
click at [82, 492] on img at bounding box center [77, 501] width 44 height 69
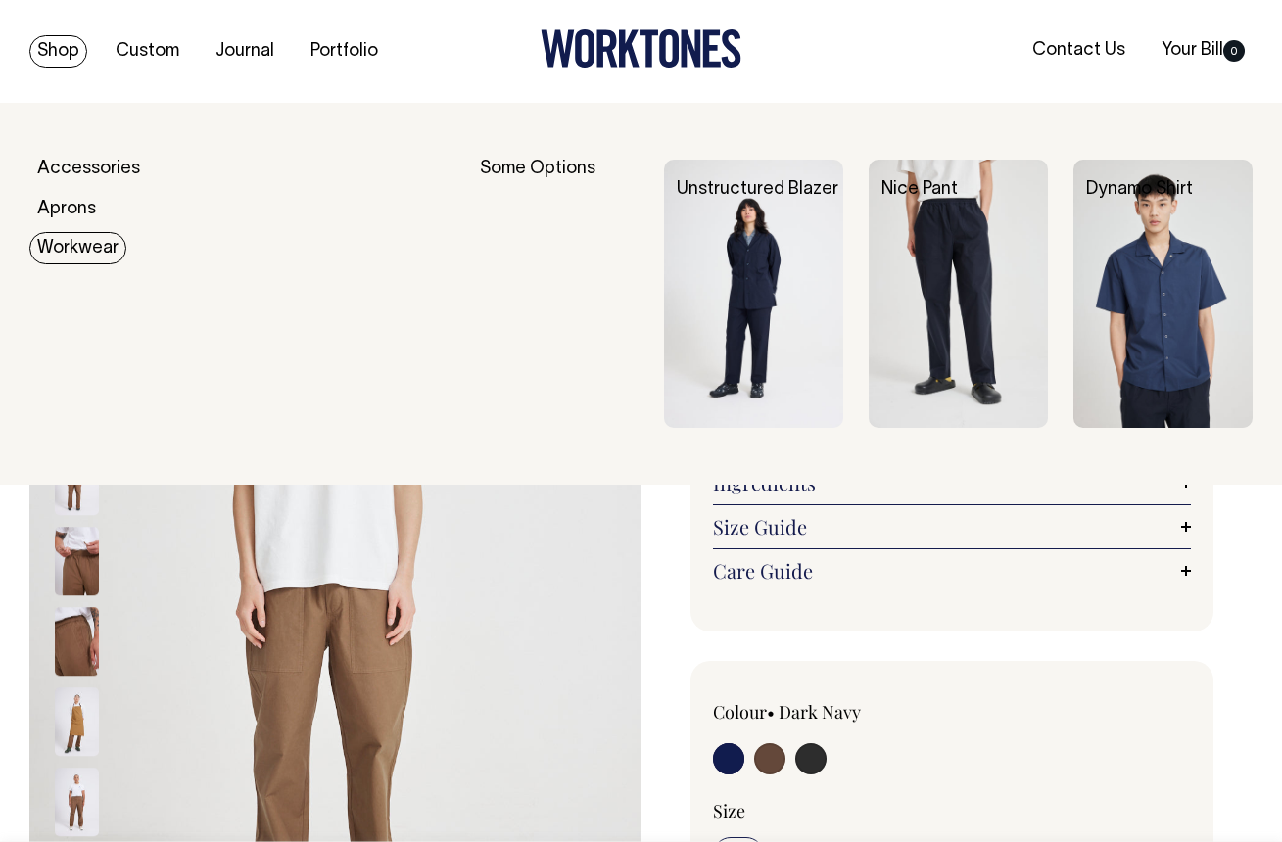
click at [1096, 289] on img at bounding box center [1163, 294] width 179 height 268
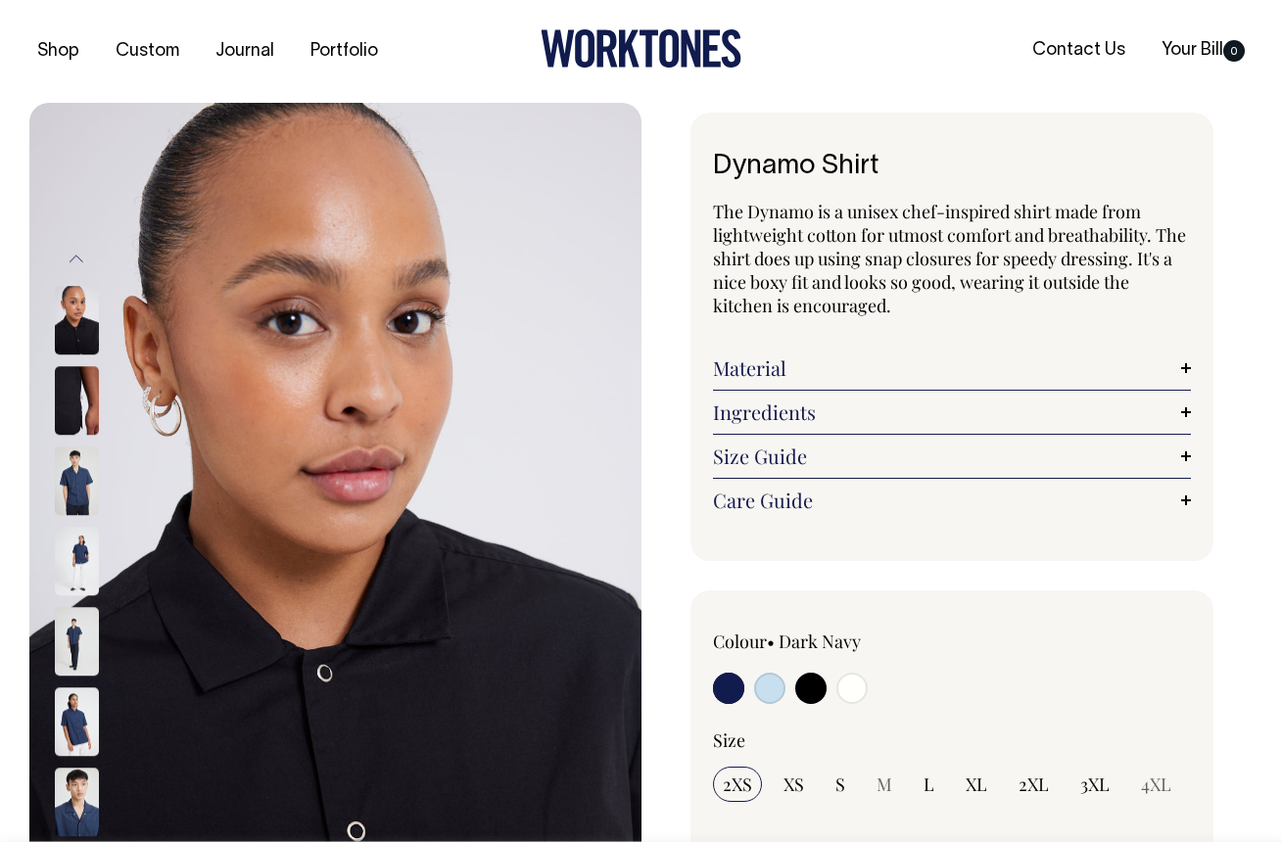
click at [82, 466] on img at bounding box center [77, 482] width 44 height 69
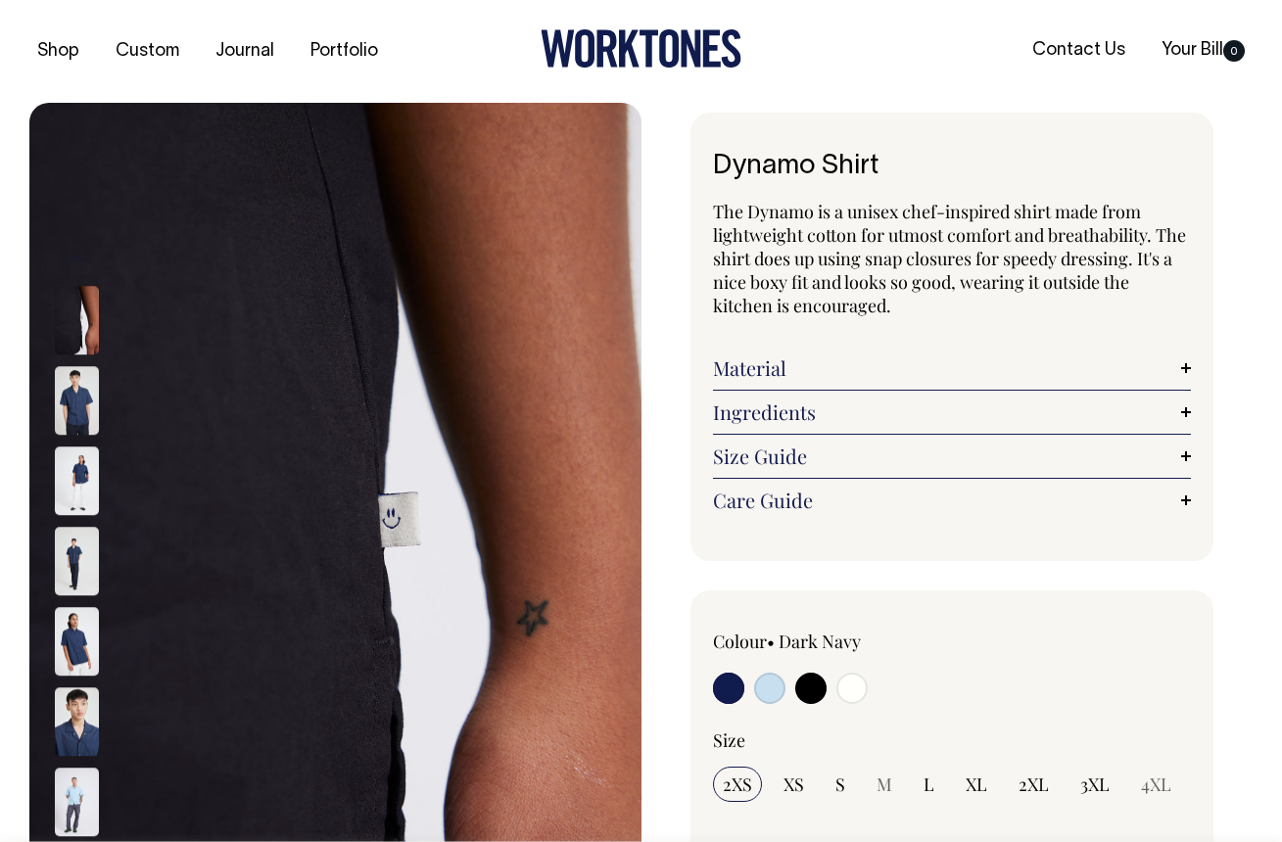
click at [84, 395] on img at bounding box center [77, 401] width 44 height 69
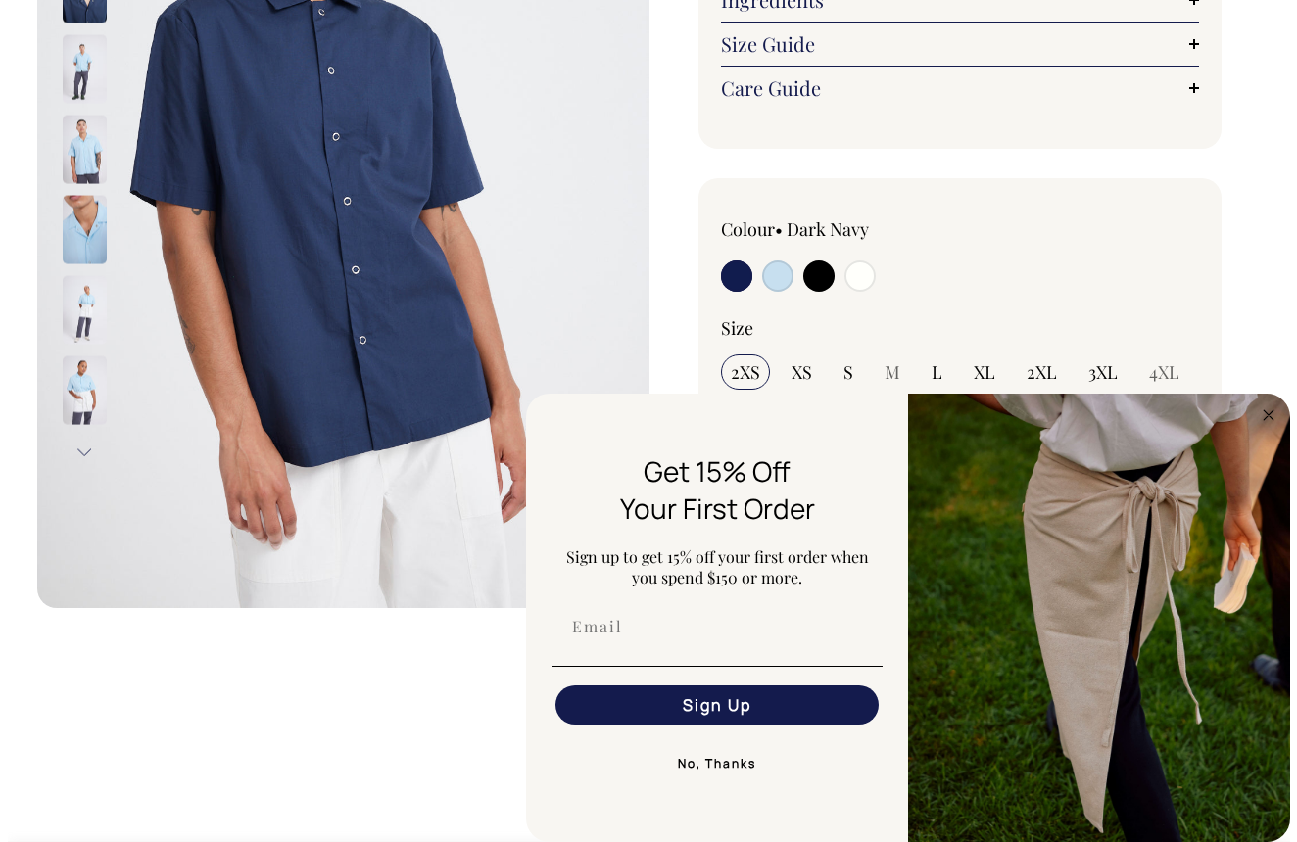
scroll to position [480, 0]
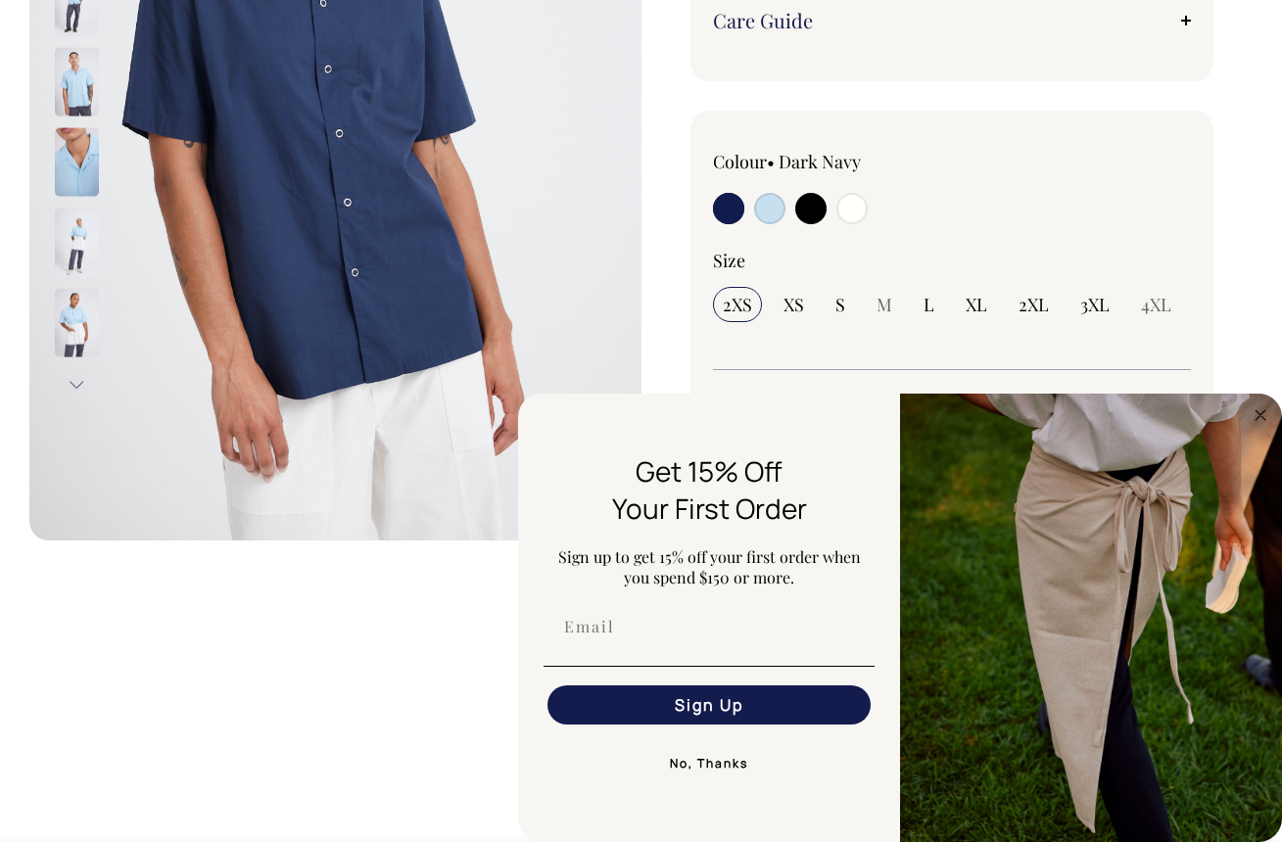
click at [73, 381] on button "Next" at bounding box center [76, 384] width 29 height 44
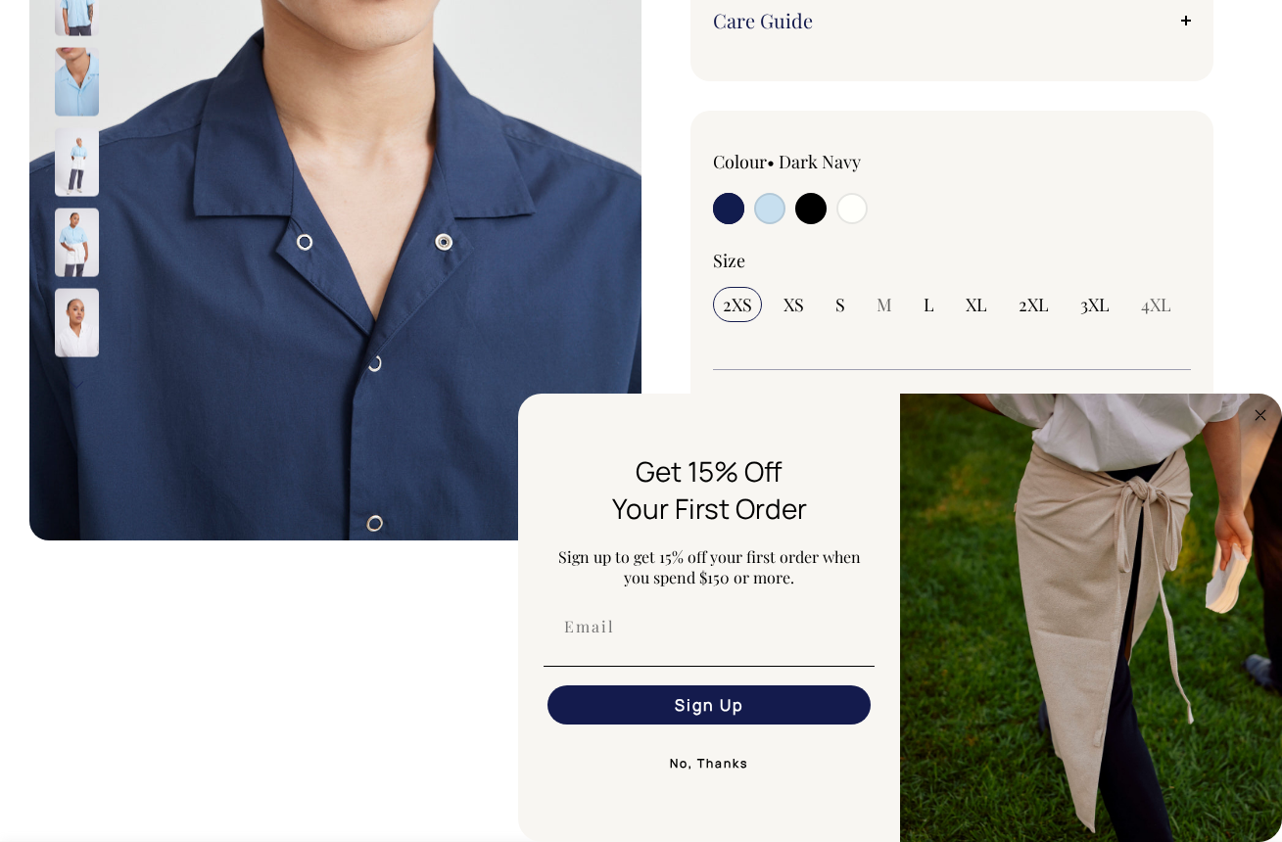
click at [74, 381] on button "Next" at bounding box center [76, 384] width 29 height 44
click at [74, 380] on button "Next" at bounding box center [76, 384] width 29 height 44
